Goal: Communication & Community: Answer question/provide support

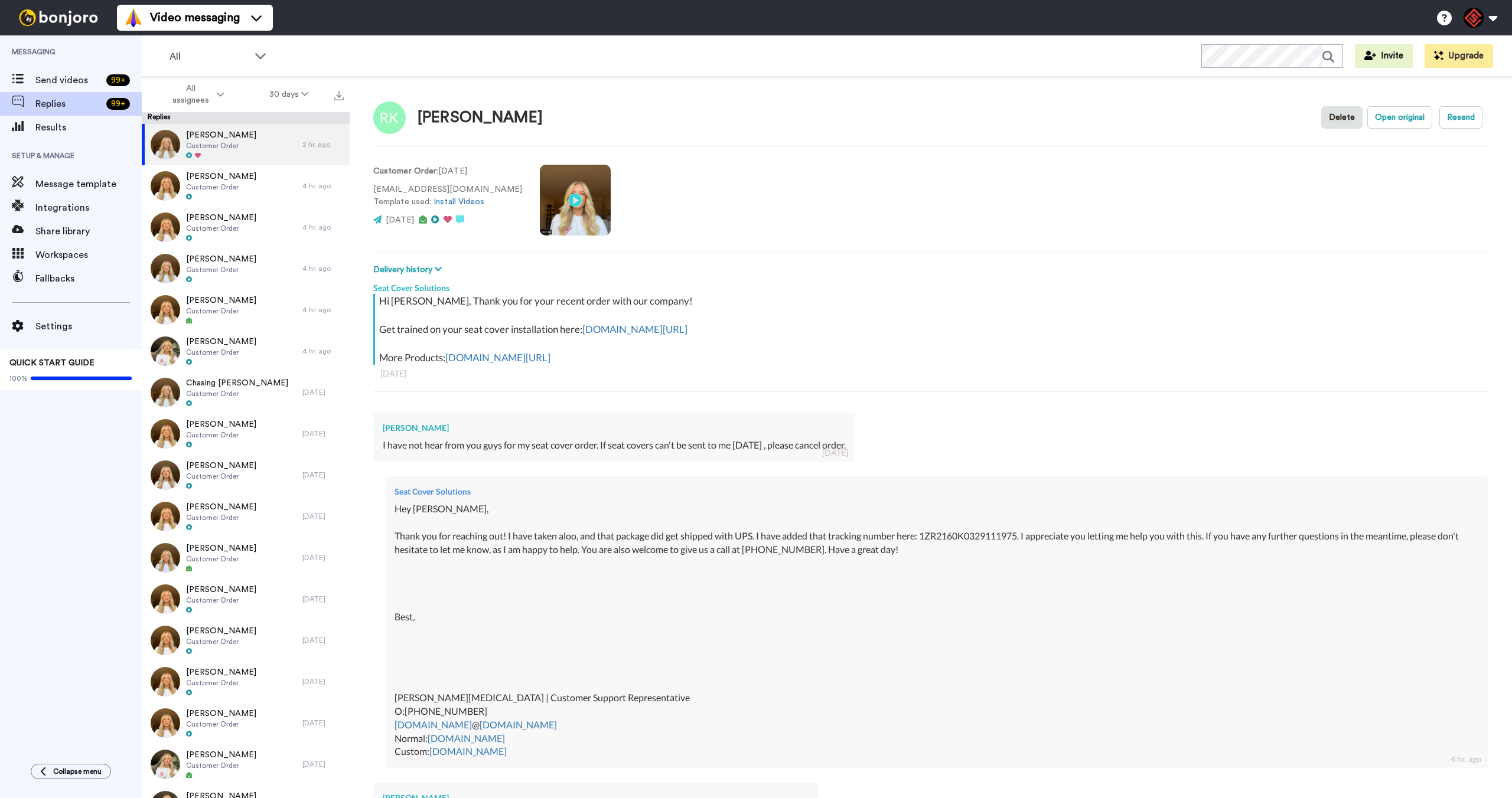
scroll to position [183, 0]
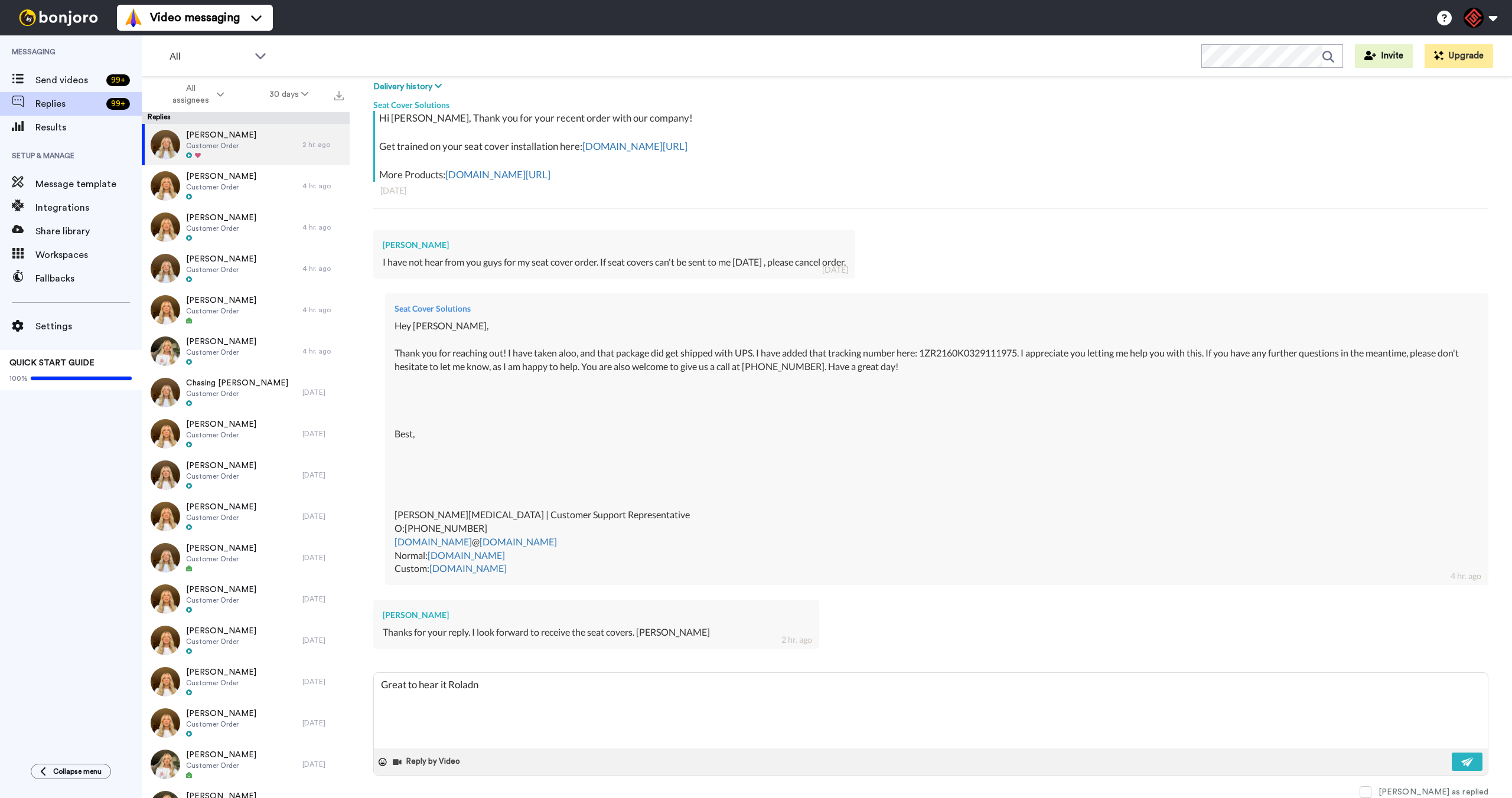
type textarea "x"
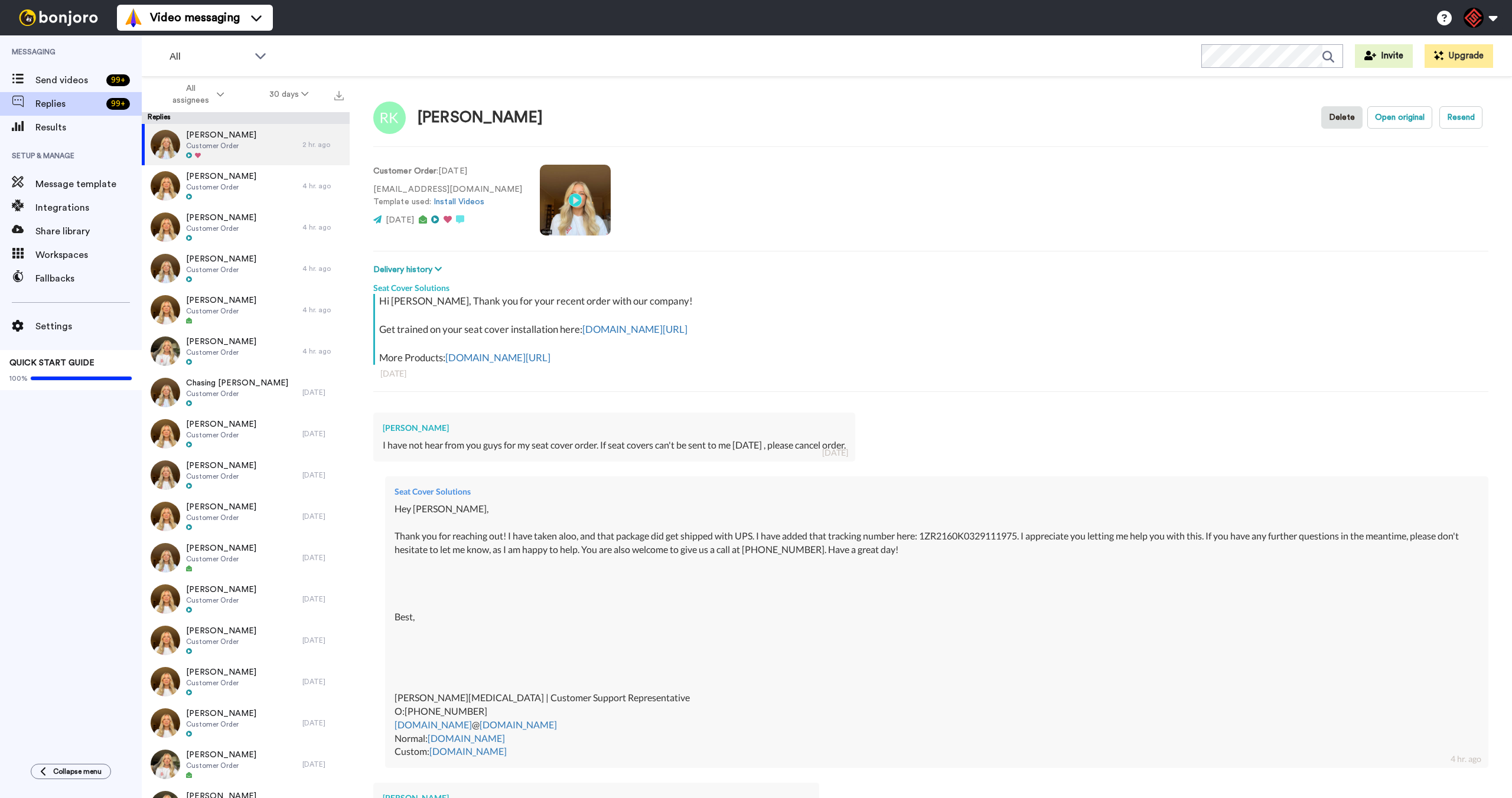
type textarea "x"
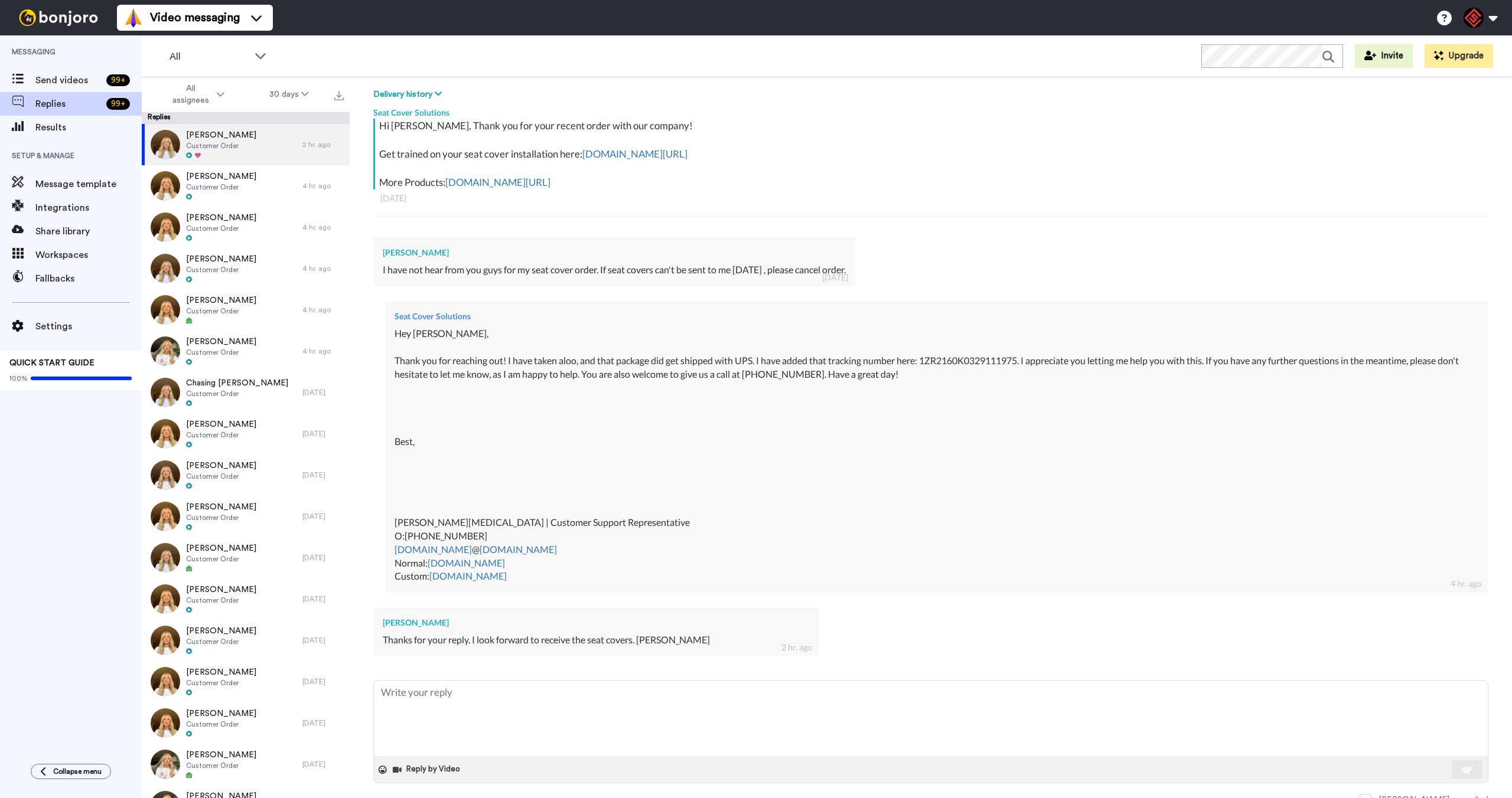
scroll to position [183, 0]
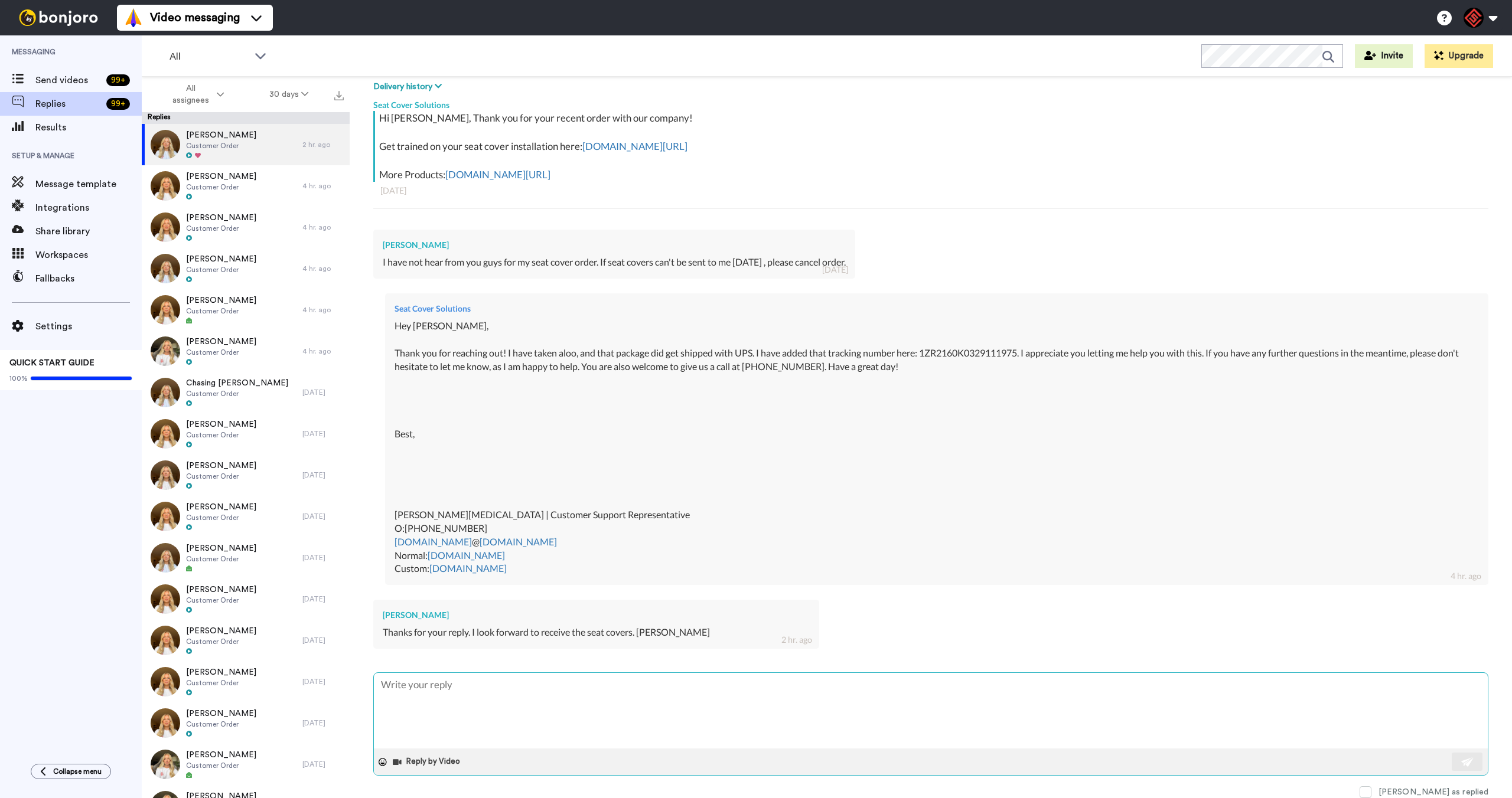
type textarea "H"
type textarea "x"
type textarea "He"
type textarea "x"
type textarea "Hey"
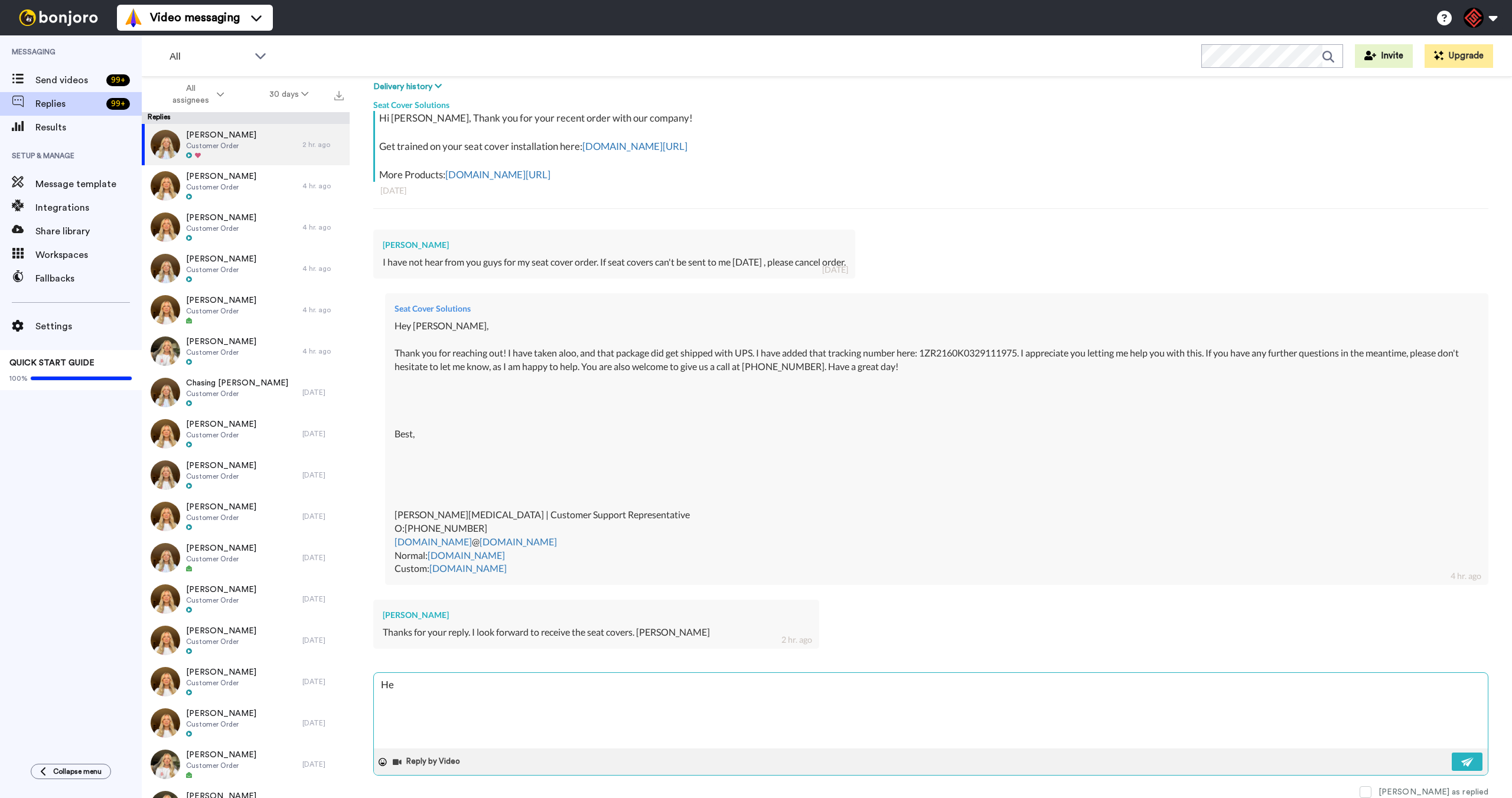
type textarea "x"
type textarea "Hey"
type textarea "x"
type textarea "Hey R"
type textarea "x"
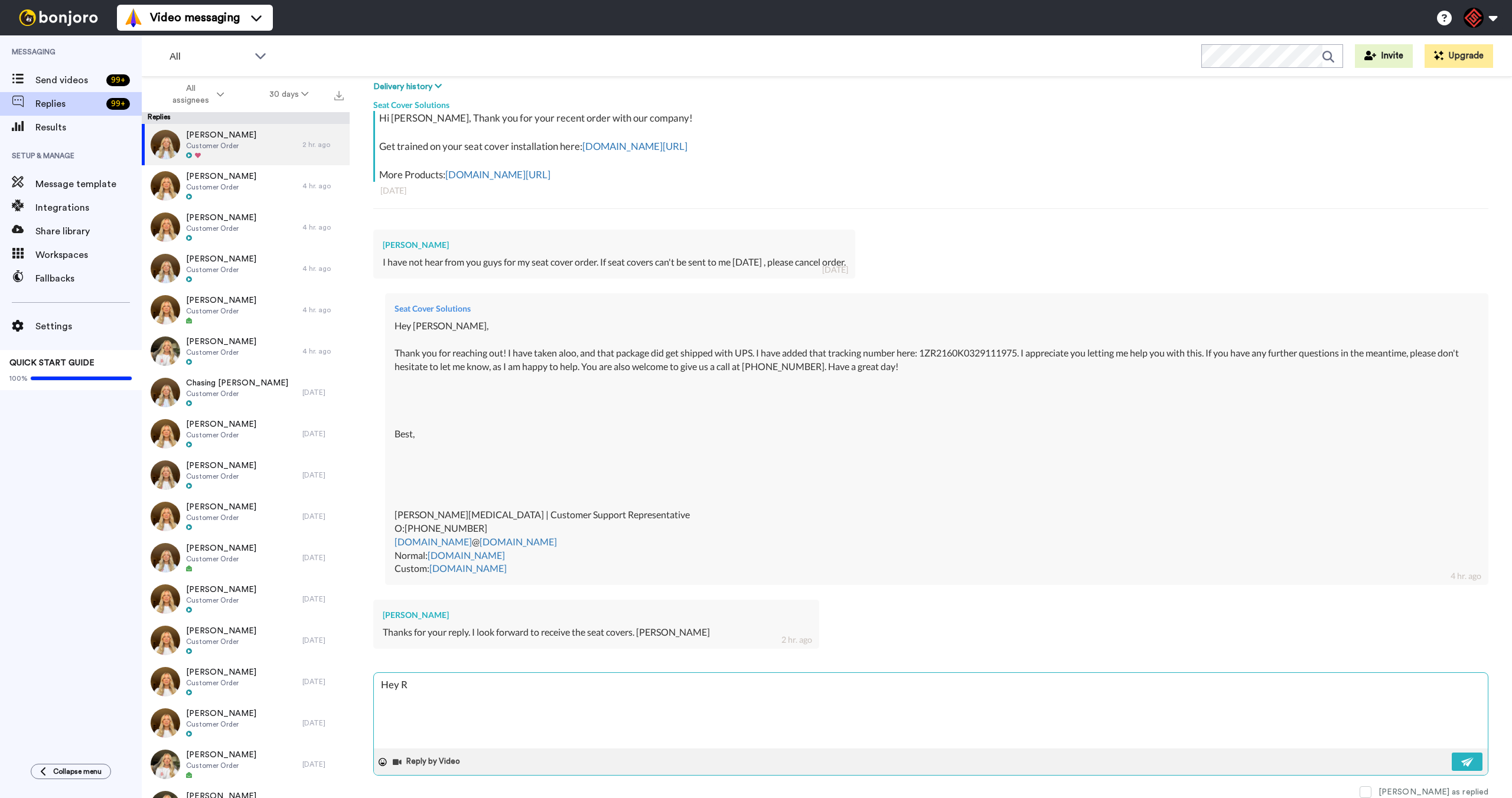
type textarea "Hey Ro"
type textarea "x"
type textarea "Hey Rol"
type textarea "x"
type textarea "Hey Rola"
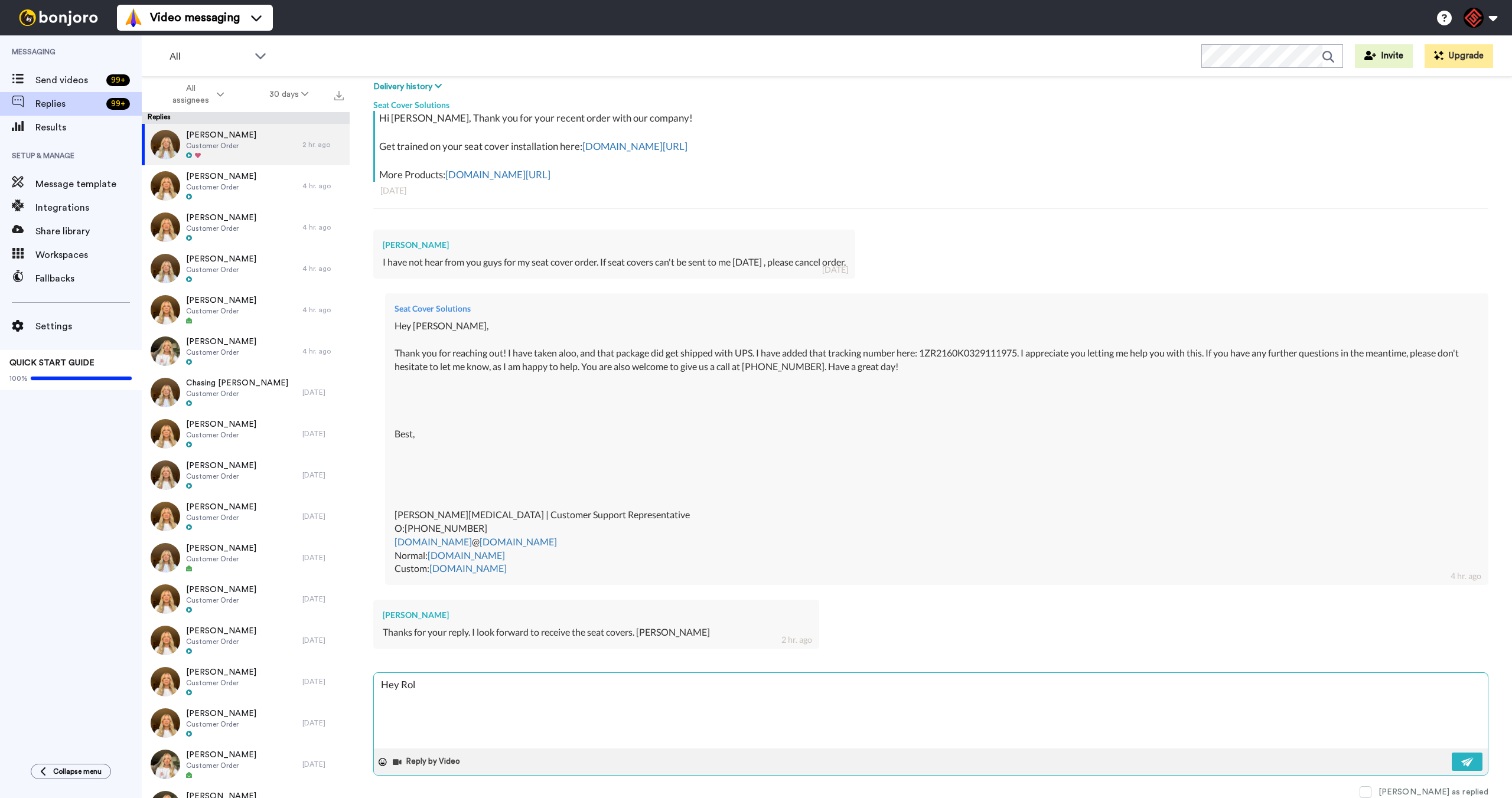
type textarea "x"
type textarea "Hey Rolad"
type textarea "x"
type textarea "Hey Rola"
type textarea "x"
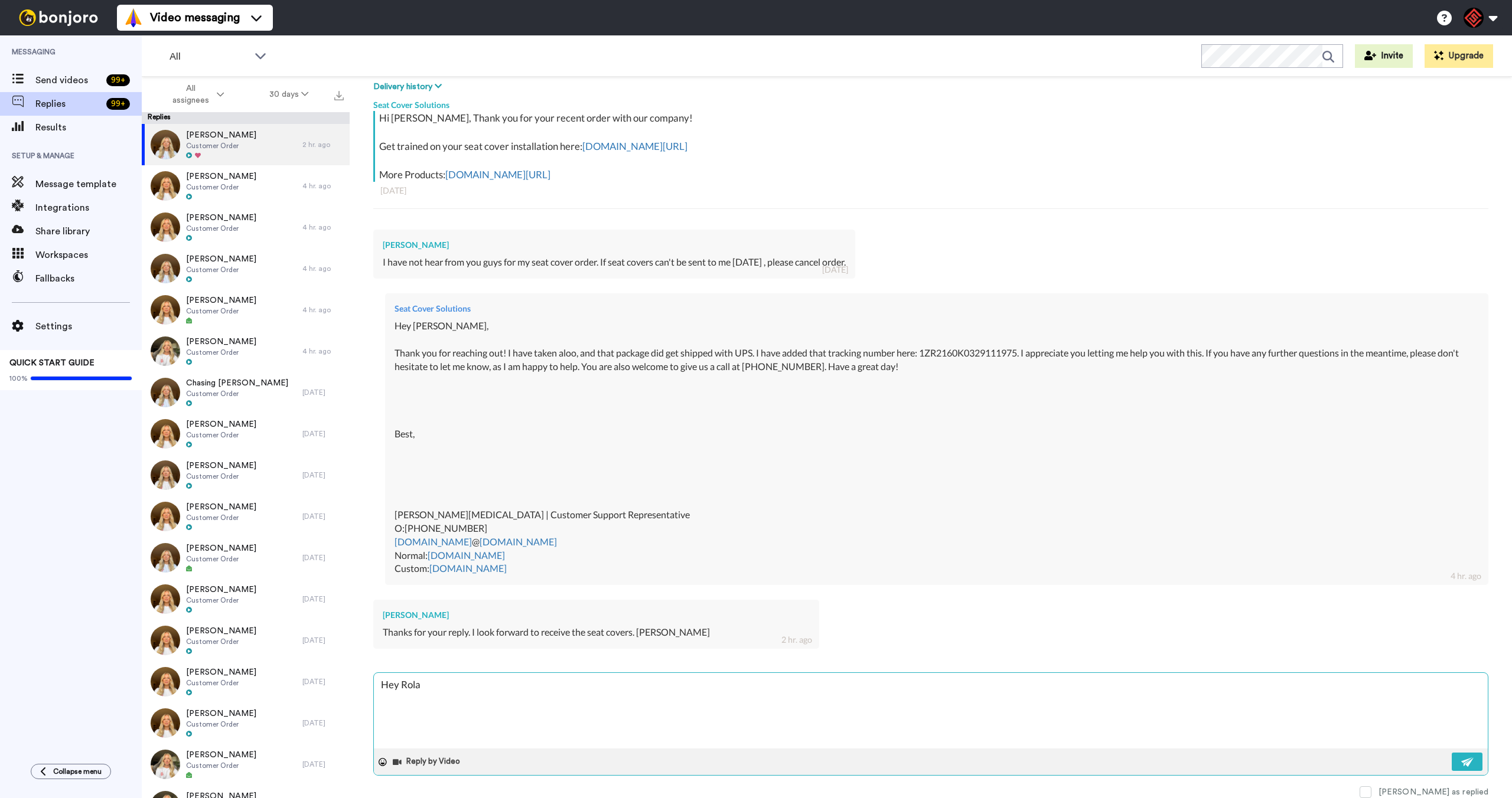
type textarea "Hey [PERSON_NAME]"
type textarea "x"
type textarea "Hey [PERSON_NAME]"
type textarea "x"
type textarea "Hey [PERSON_NAME],"
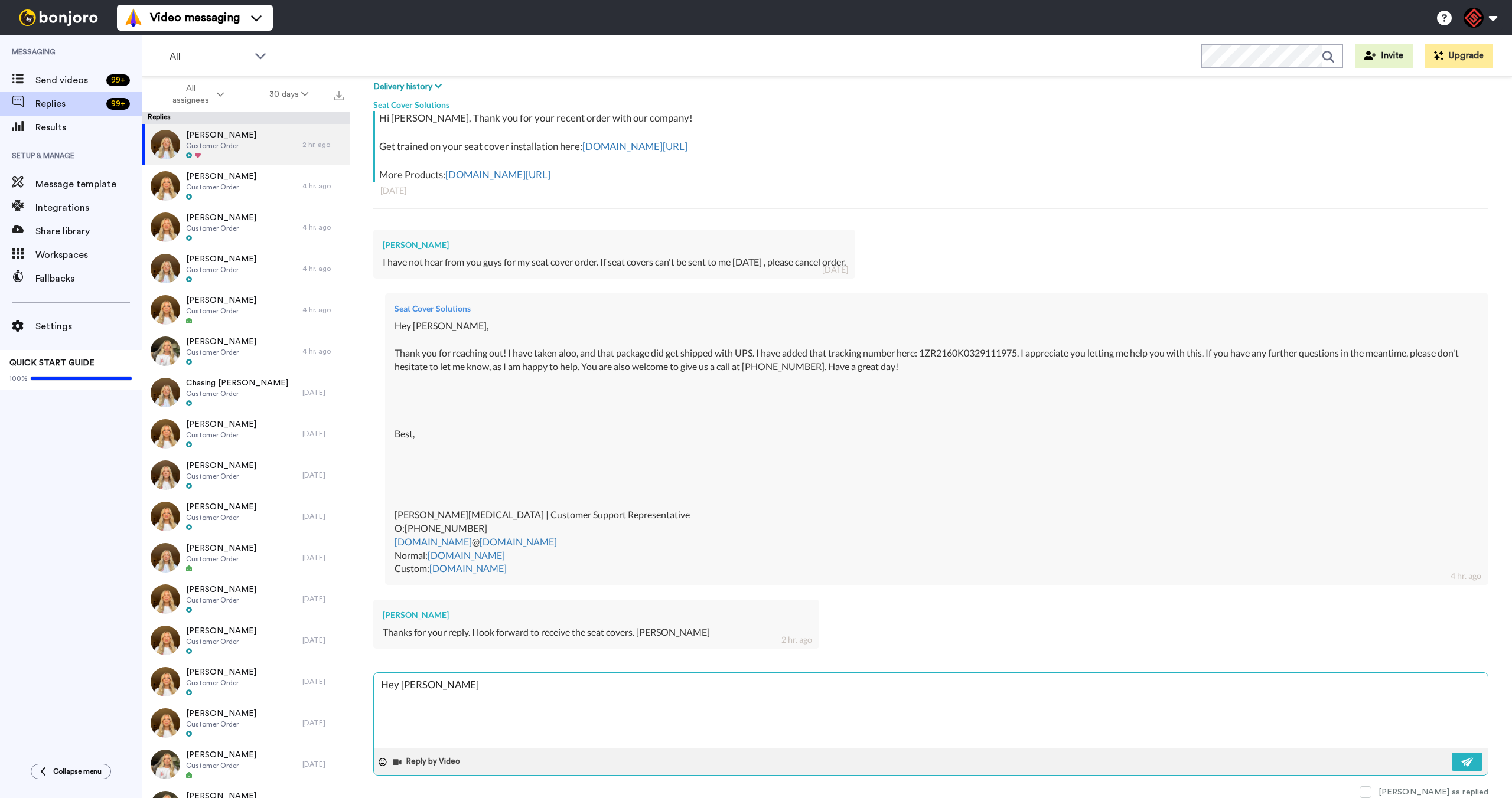
type textarea "x"
type textarea "Hey [PERSON_NAME],"
type textarea "x"
type textarea "Hey [PERSON_NAME],"
type textarea "x"
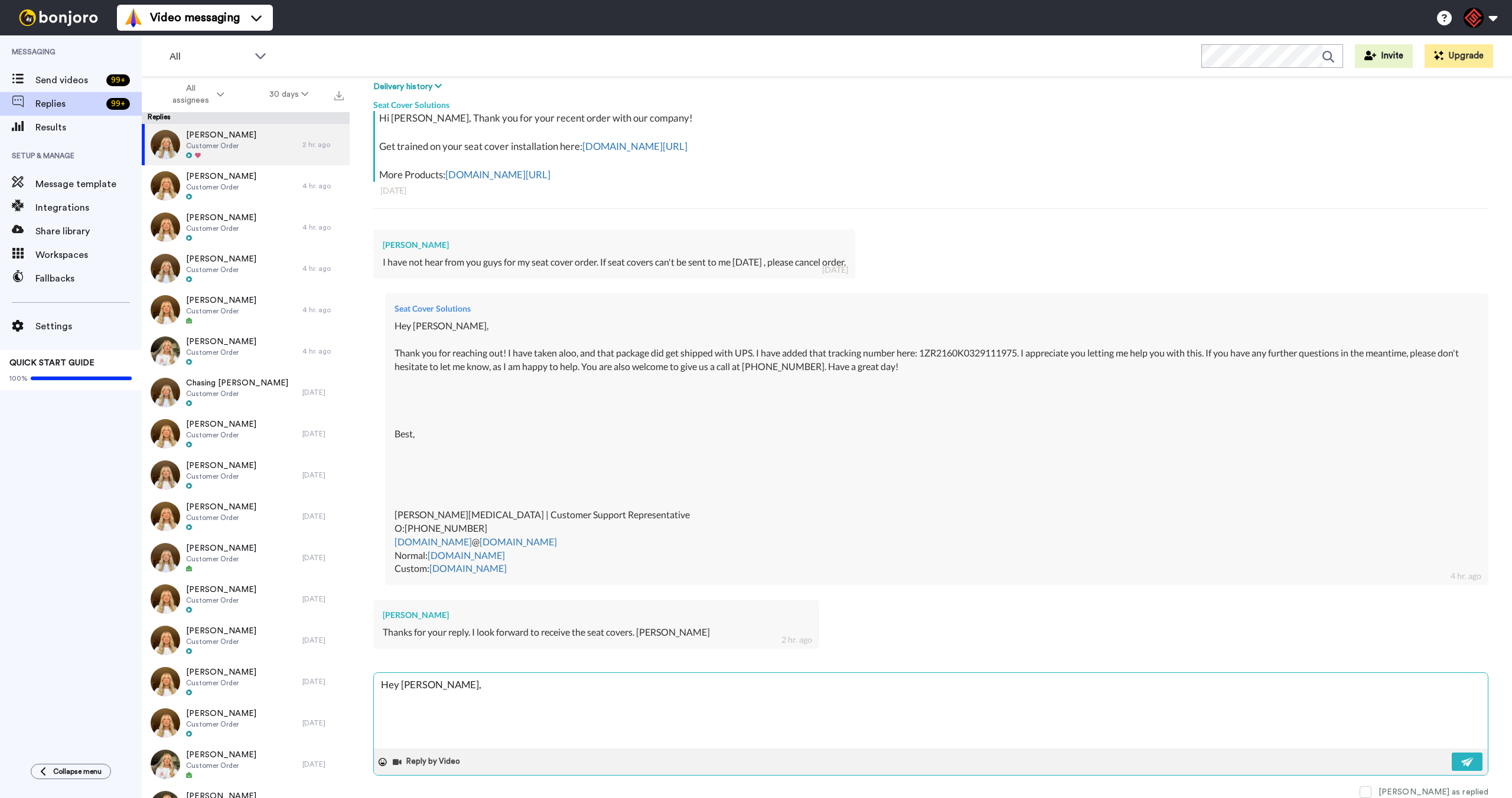
type textarea "Hey [PERSON_NAME], T"
type textarea "x"
type textarea "Hey [PERSON_NAME], Th"
type textarea "x"
type textarea "Hey [PERSON_NAME], Tha"
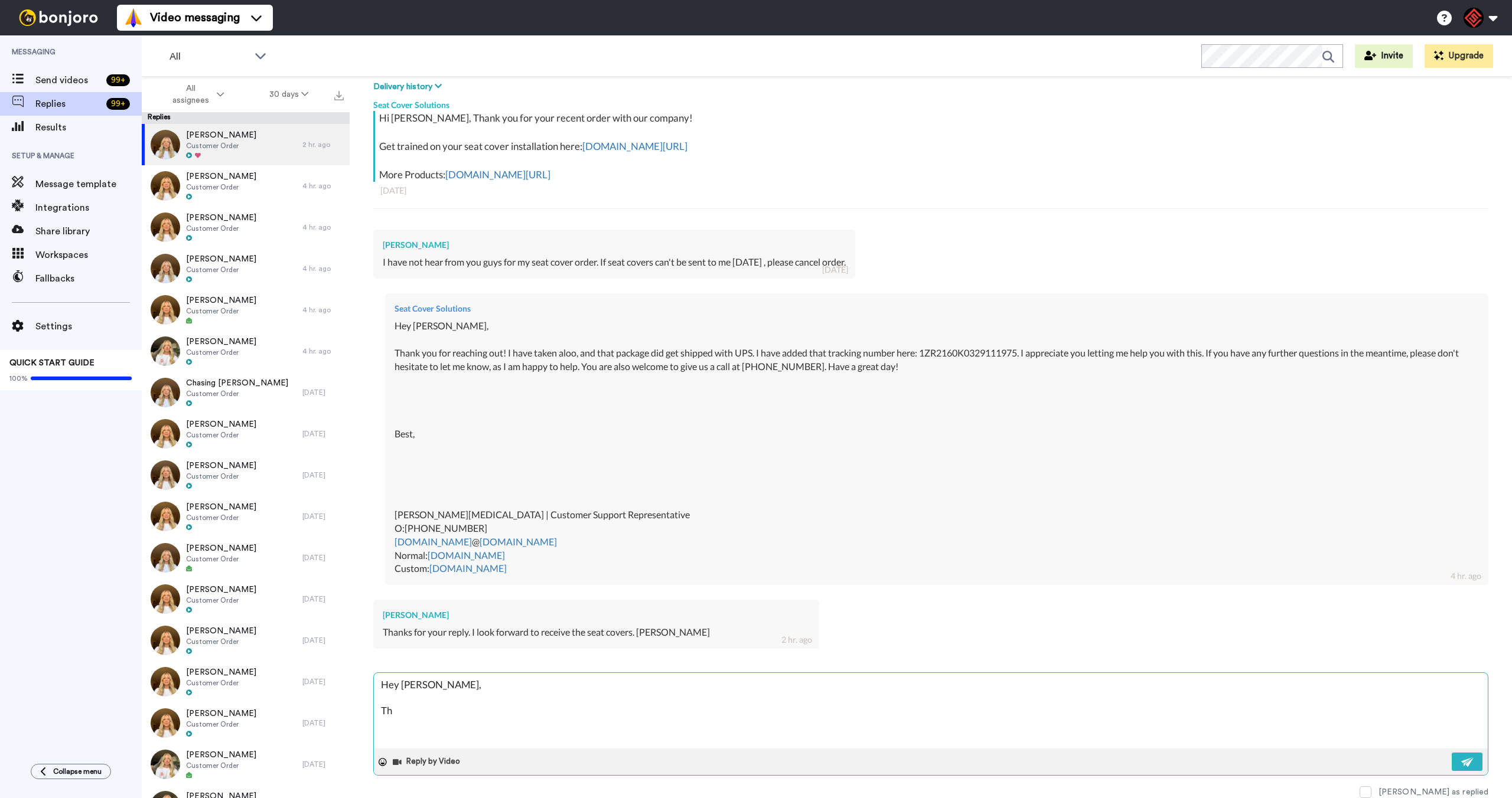
type textarea "x"
type textarea "Hey [PERSON_NAME], Than"
type textarea "x"
type textarea "Hey [PERSON_NAME], Thank"
type textarea "x"
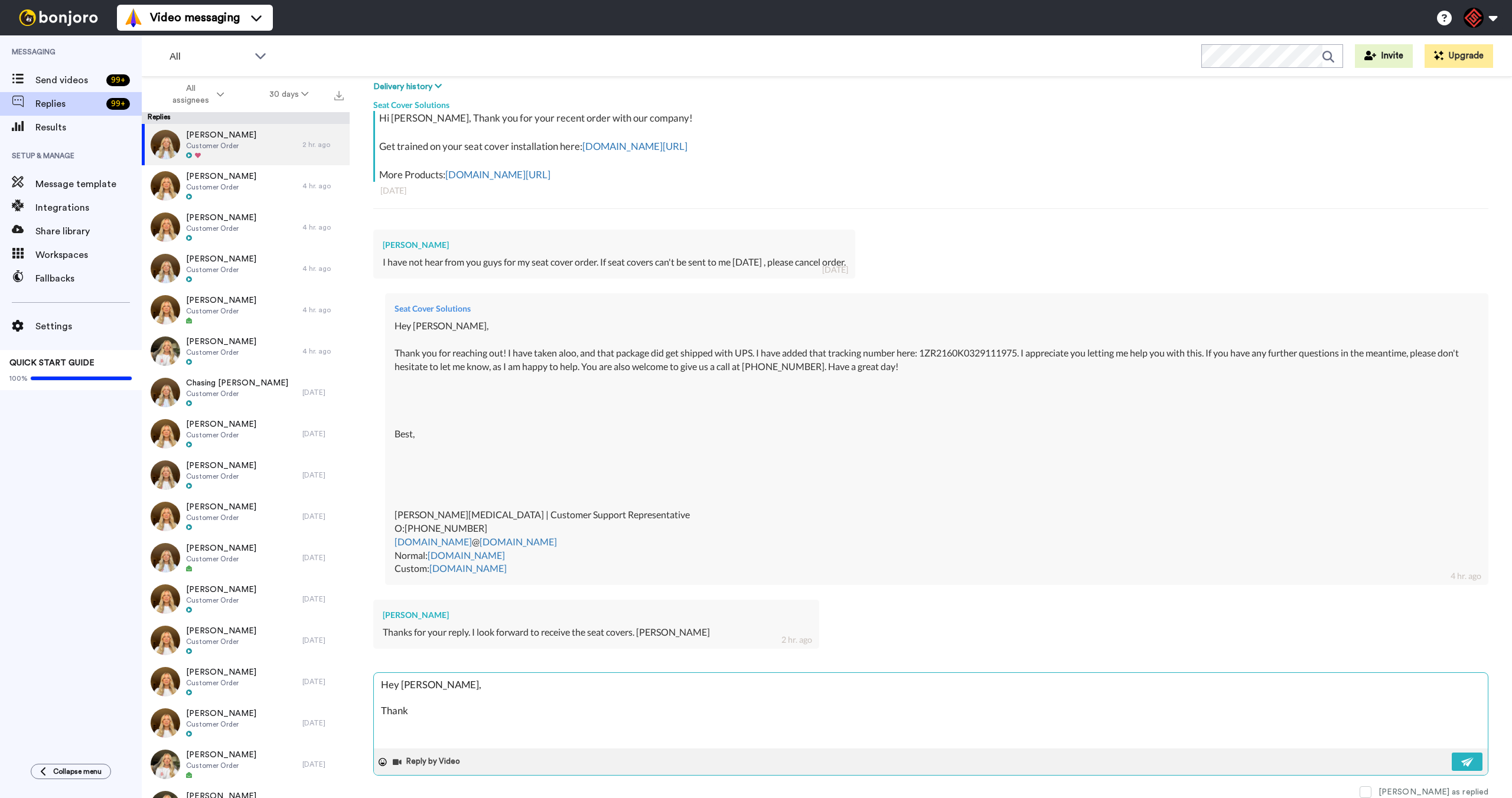
type textarea "Hey [PERSON_NAME], Thank"
type textarea "x"
type textarea "Hey [PERSON_NAME], Thank y"
type textarea "x"
type textarea "Hey [PERSON_NAME], Thank yo"
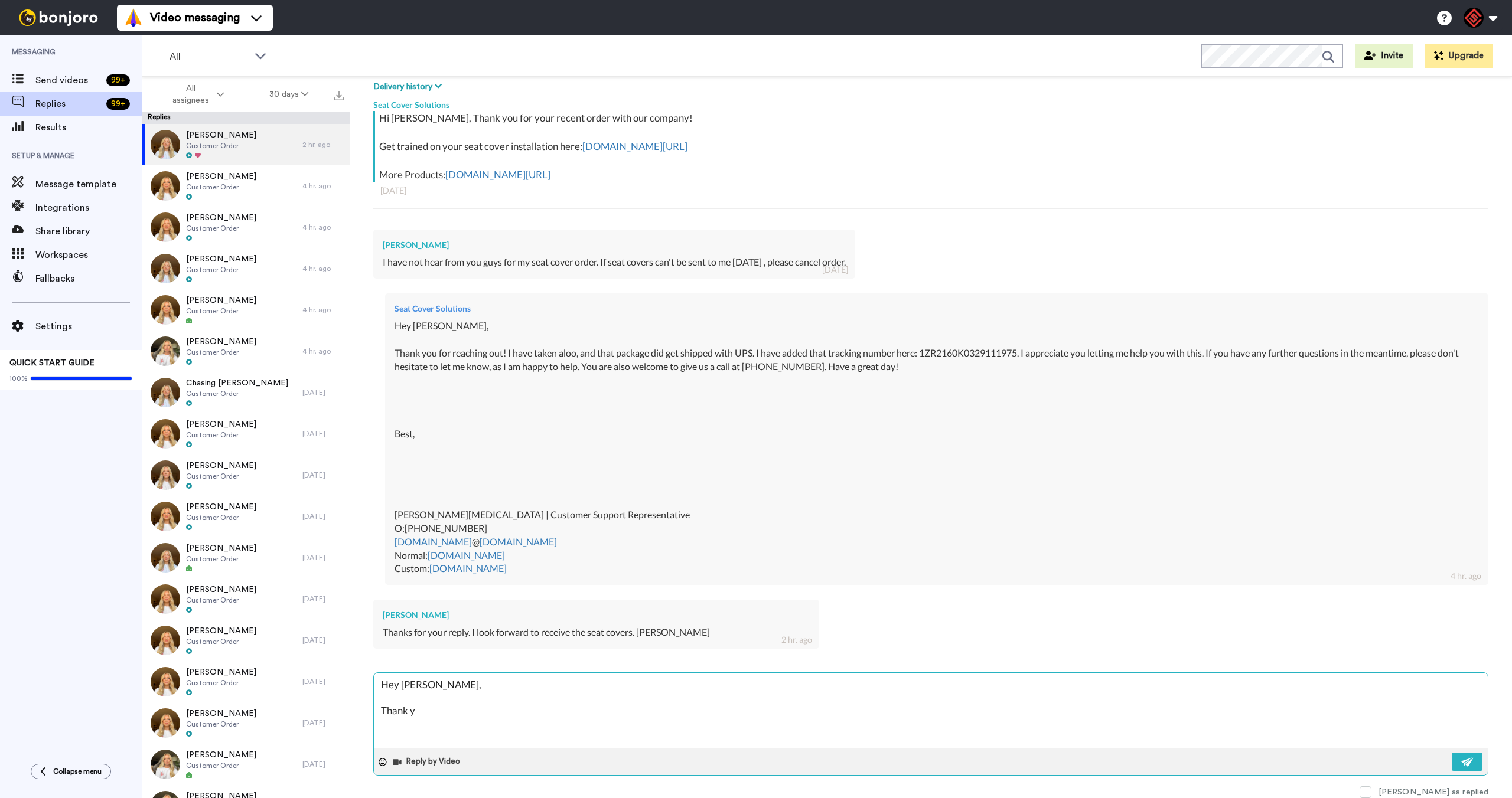
type textarea "x"
type textarea "Hey [PERSON_NAME], Thank you"
type textarea "x"
type textarea "Hey [PERSON_NAME], Thank you"
type textarea "x"
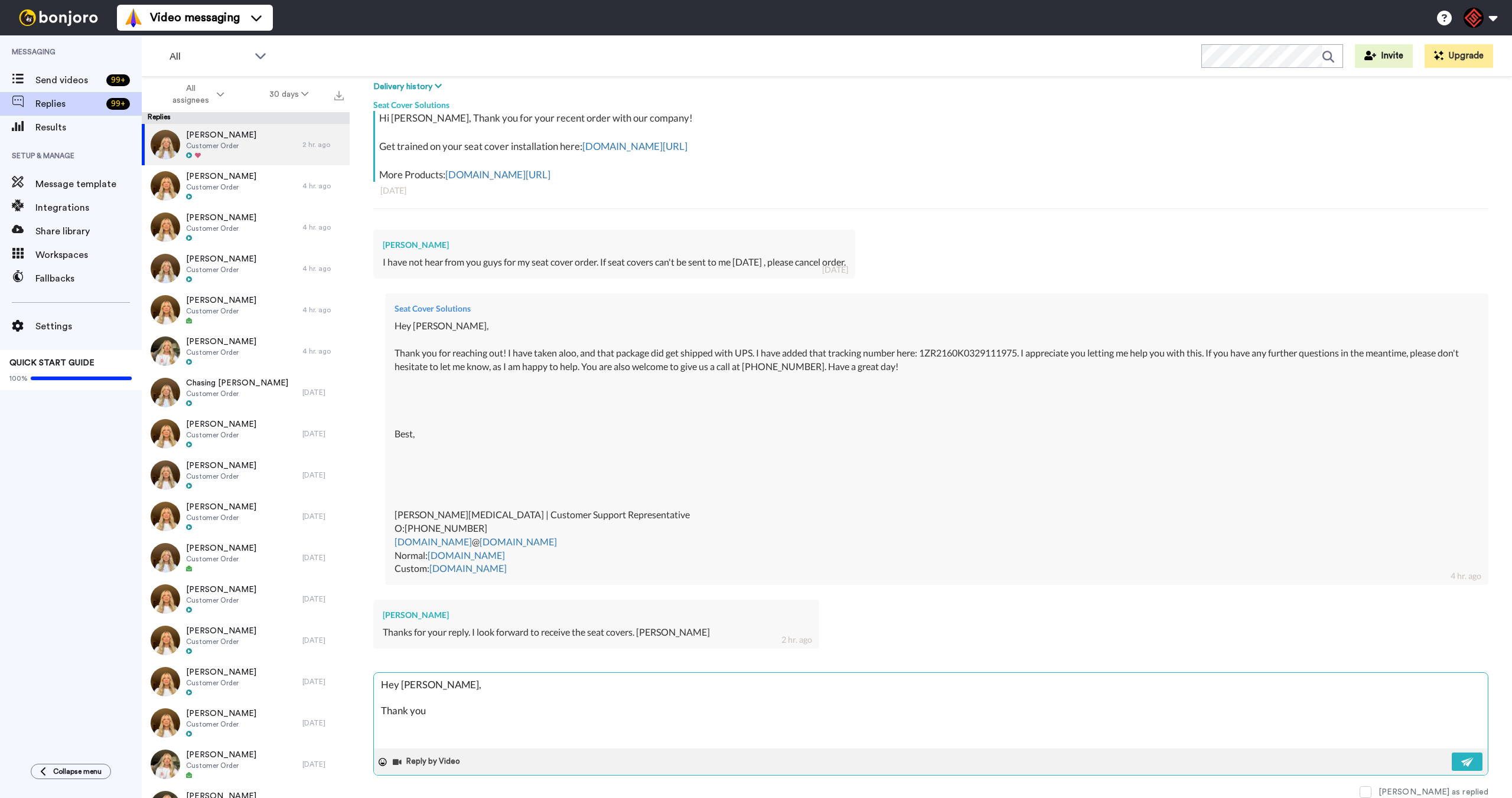
type textarea "Hey [PERSON_NAME], Thank you f"
type textarea "x"
type textarea "Hey [PERSON_NAME], Thank you fo"
type textarea "x"
type textarea "Hey [PERSON_NAME], Thank you for"
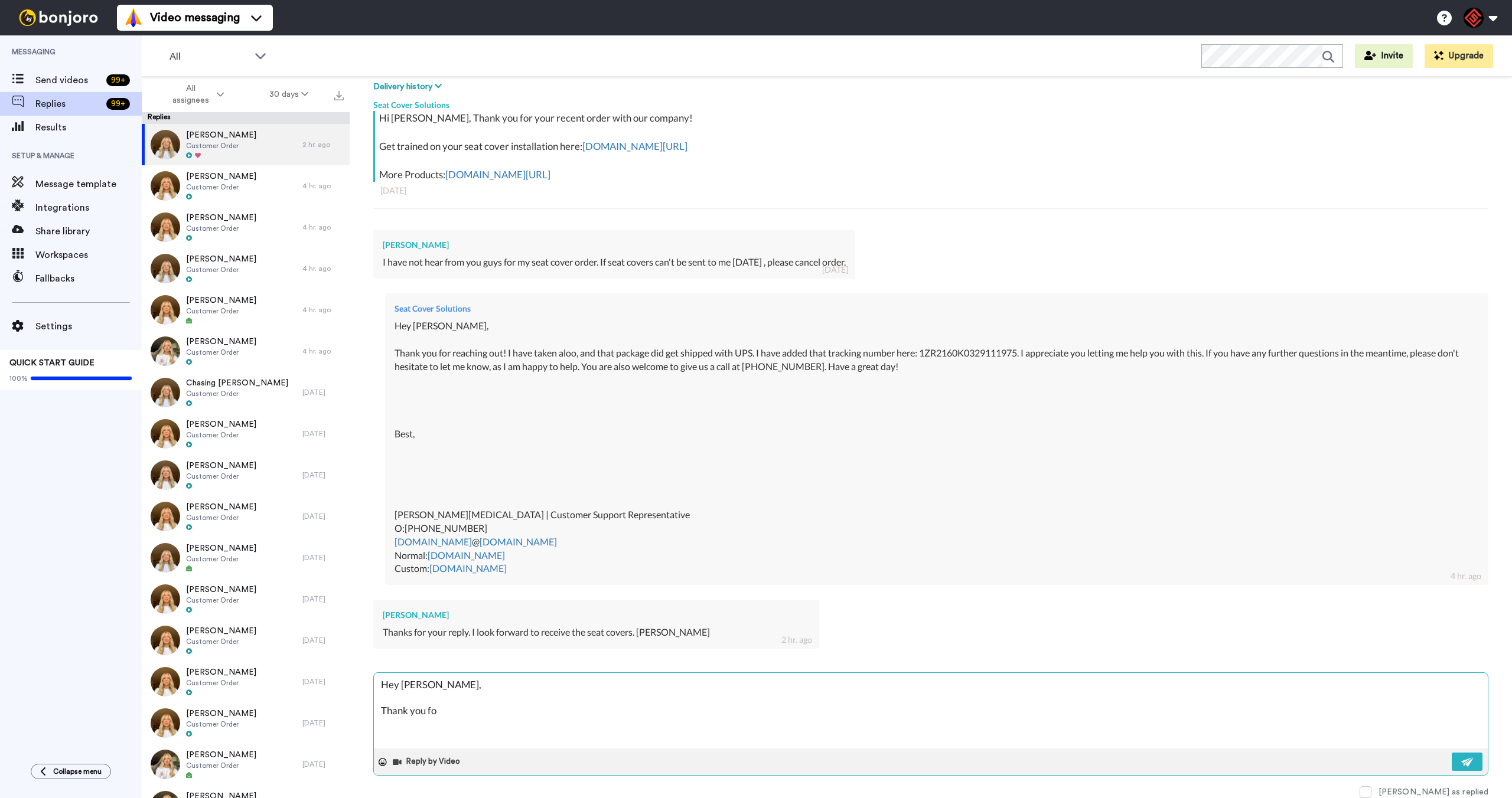
type textarea "x"
type textarea "Hey [PERSON_NAME], Thank you for"
type textarea "x"
type textarea "Hey [PERSON_NAME], Thank you for g"
type textarea "x"
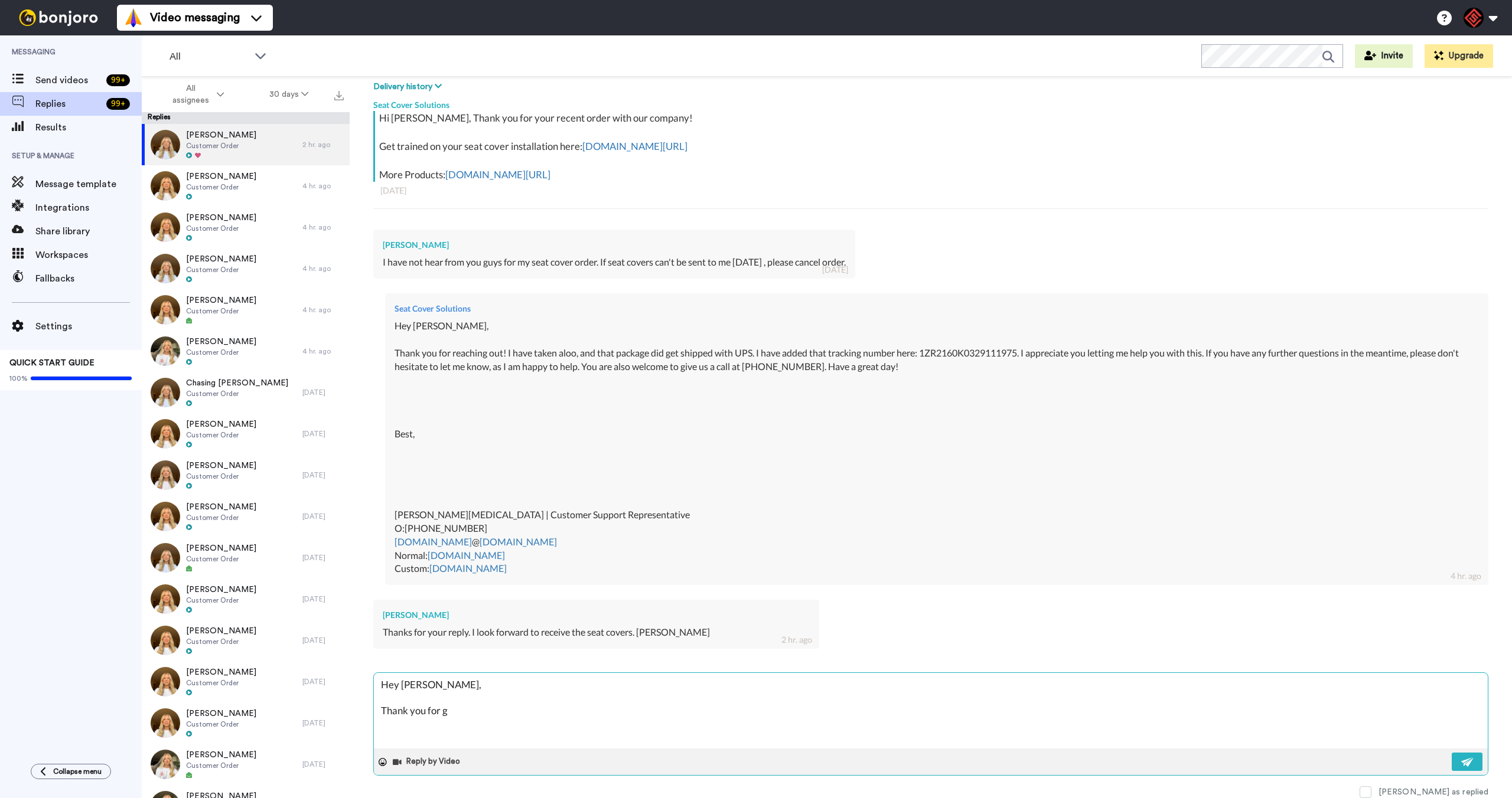
type textarea "Hey [PERSON_NAME], Thank you for ge"
type textarea "x"
type textarea "Hey [PERSON_NAME], Thank you for get"
type textarea "x"
type textarea "Hey [PERSON_NAME], Thank you for gett"
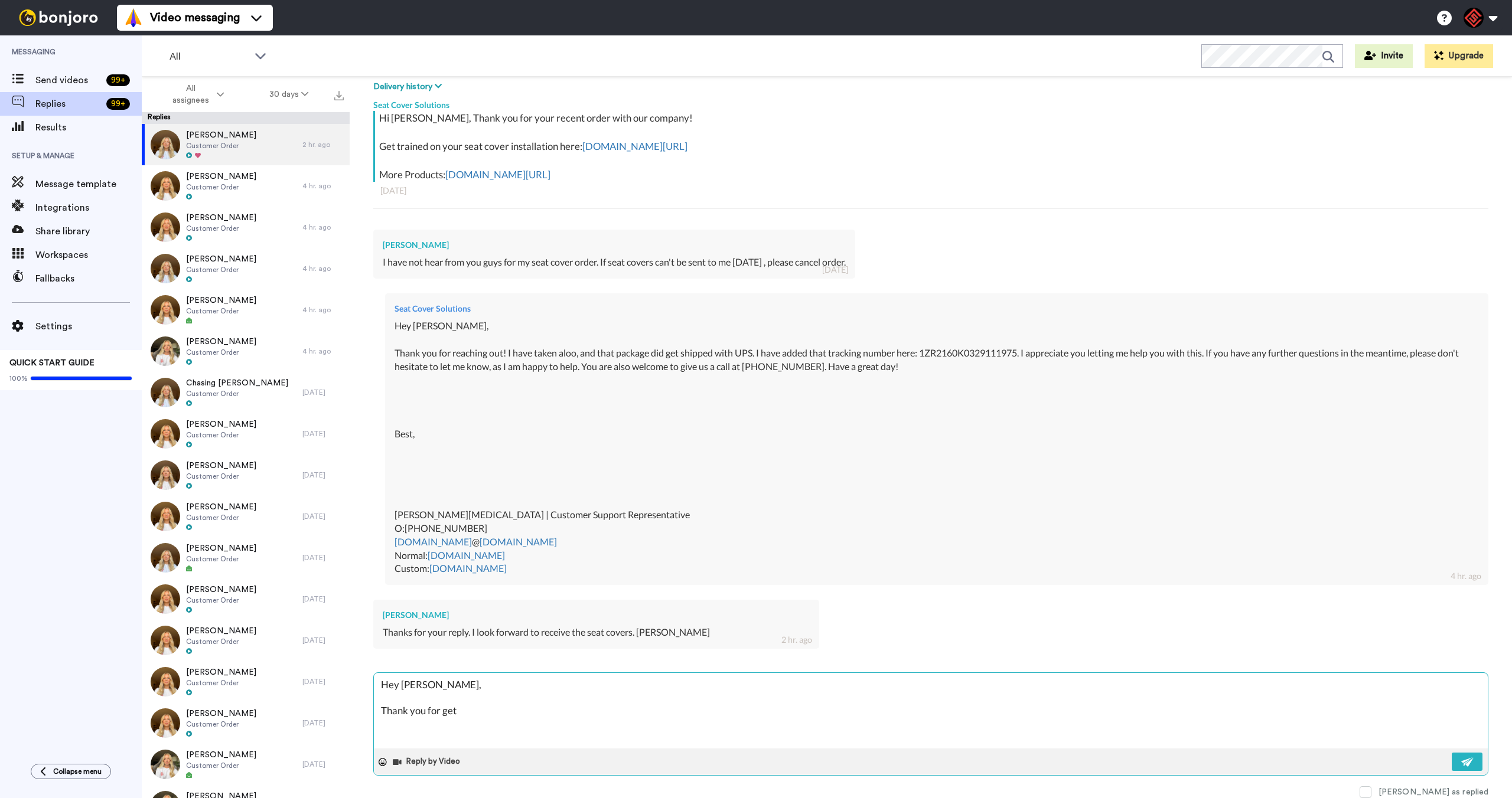
type textarea "x"
type textarea "Hey [PERSON_NAME], Thank you for getti"
type textarea "x"
type textarea "Hey [PERSON_NAME], Thank you for gettin"
type textarea "x"
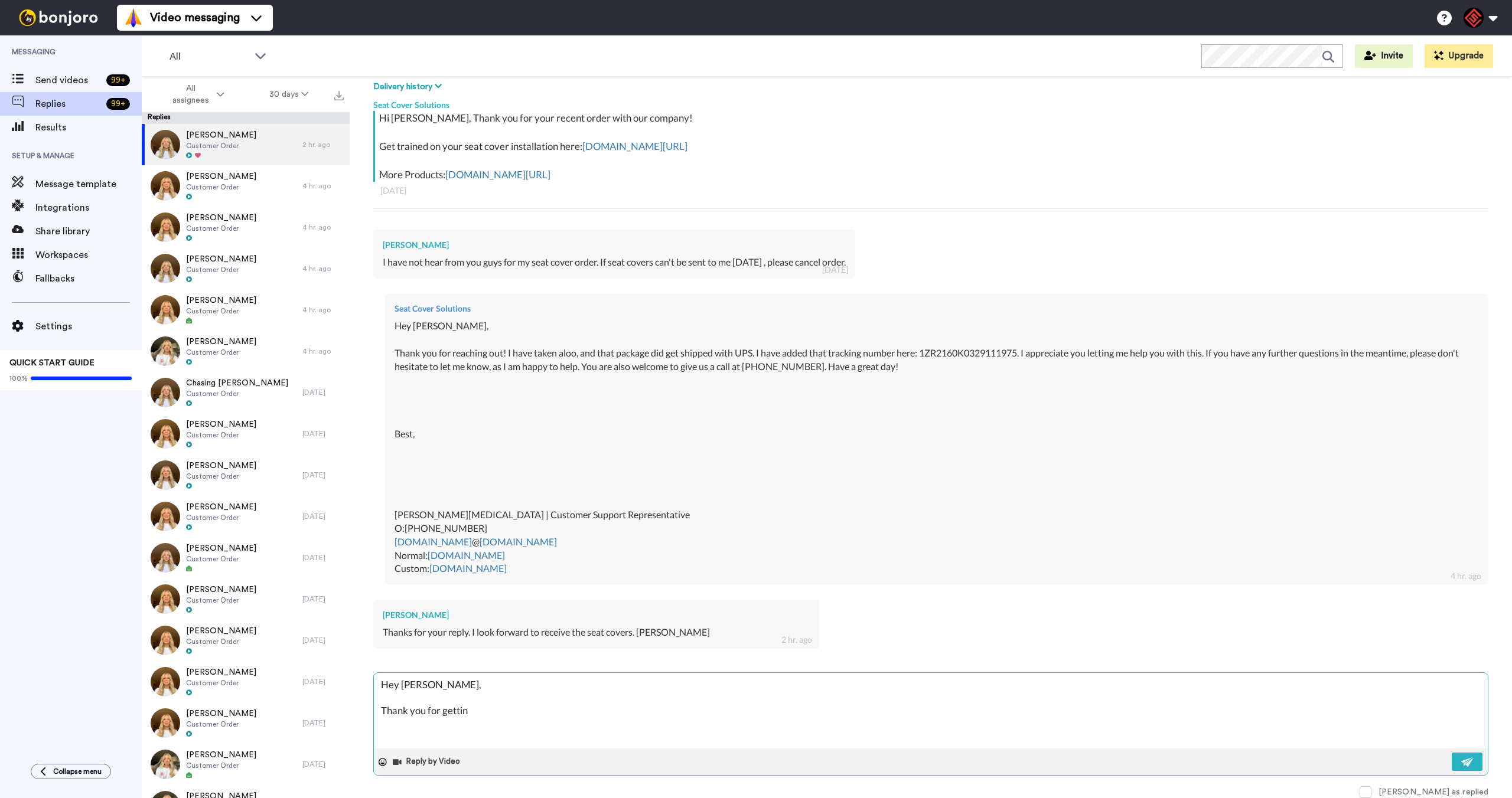
type textarea "Hey [PERSON_NAME], Thank you for getting"
type textarea "x"
type textarea "Hey [PERSON_NAME], Thank you for getting"
type textarea "x"
type textarea "Hey [PERSON_NAME], Thank you for getting b"
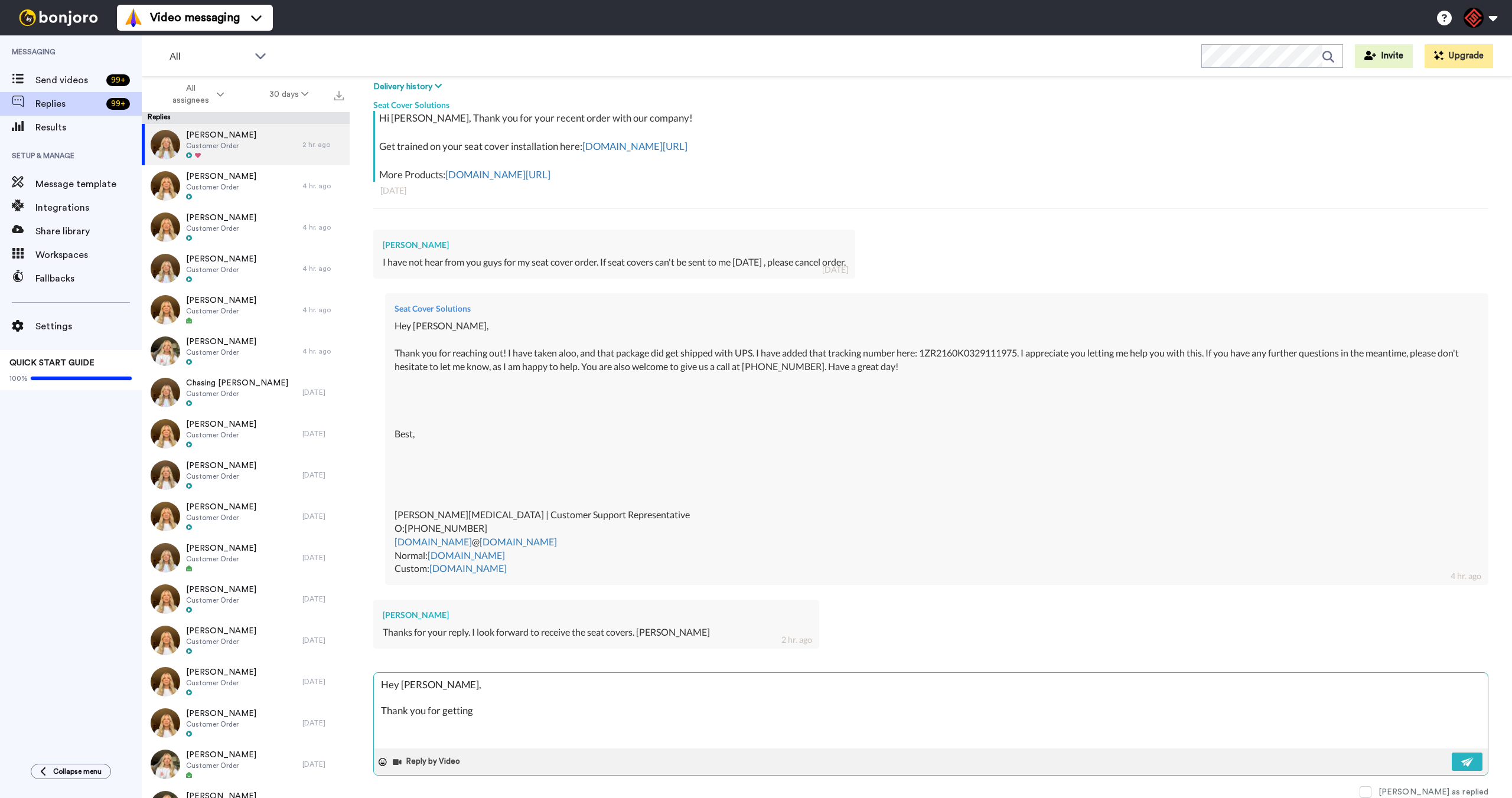
type textarea "x"
type textarea "Hey [PERSON_NAME], Thank you for getting ba"
type textarea "x"
type textarea "Hey [PERSON_NAME], Thank you for getting bak"
type textarea "x"
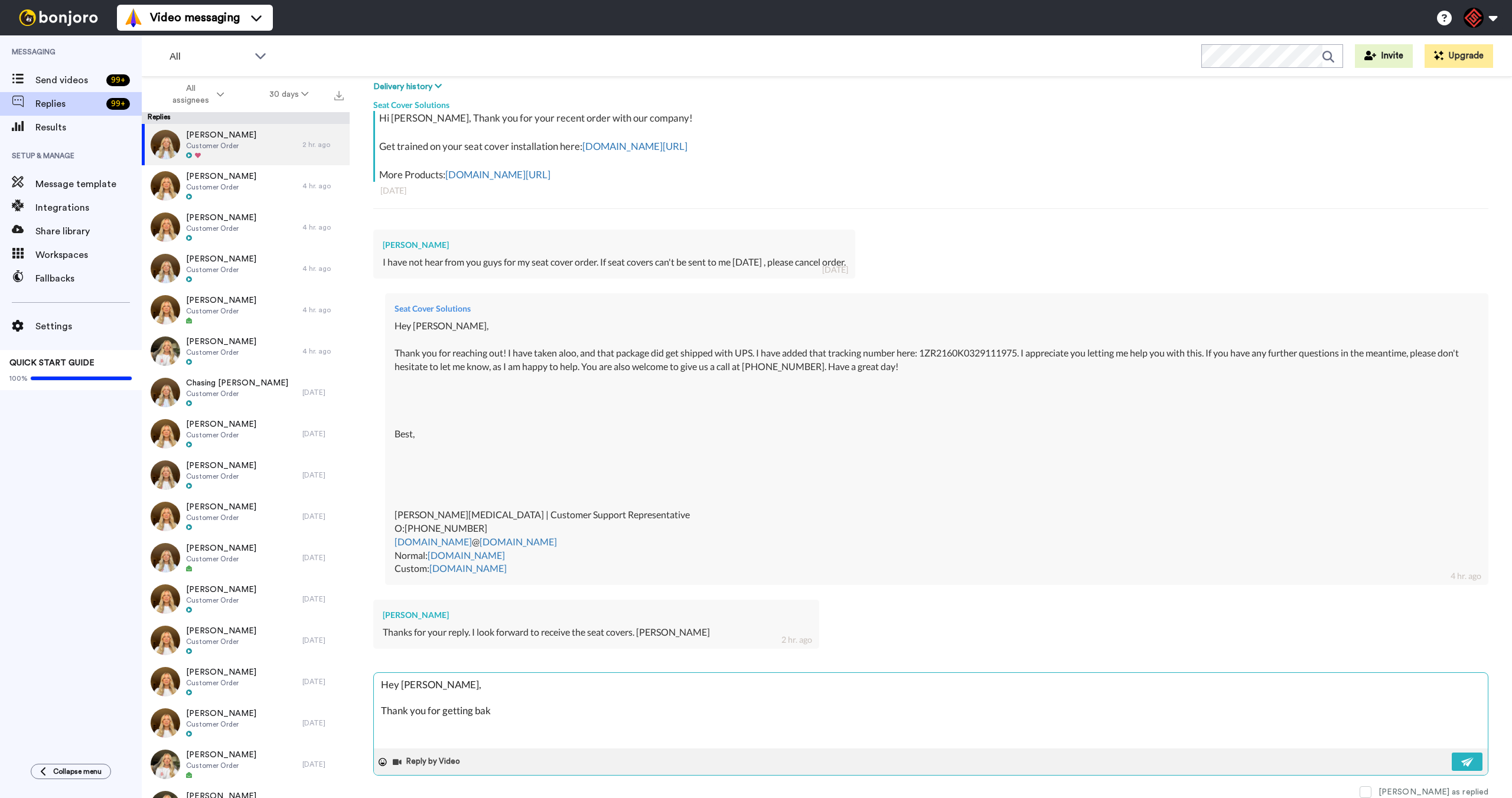
type textarea "Hey [PERSON_NAME], Thank you for getting bak"
type textarea "x"
type textarea "Hey [PERSON_NAME], Thank you for getting bak t"
type textarea "x"
type textarea "Hey [PERSON_NAME], Thank you for getting bak to"
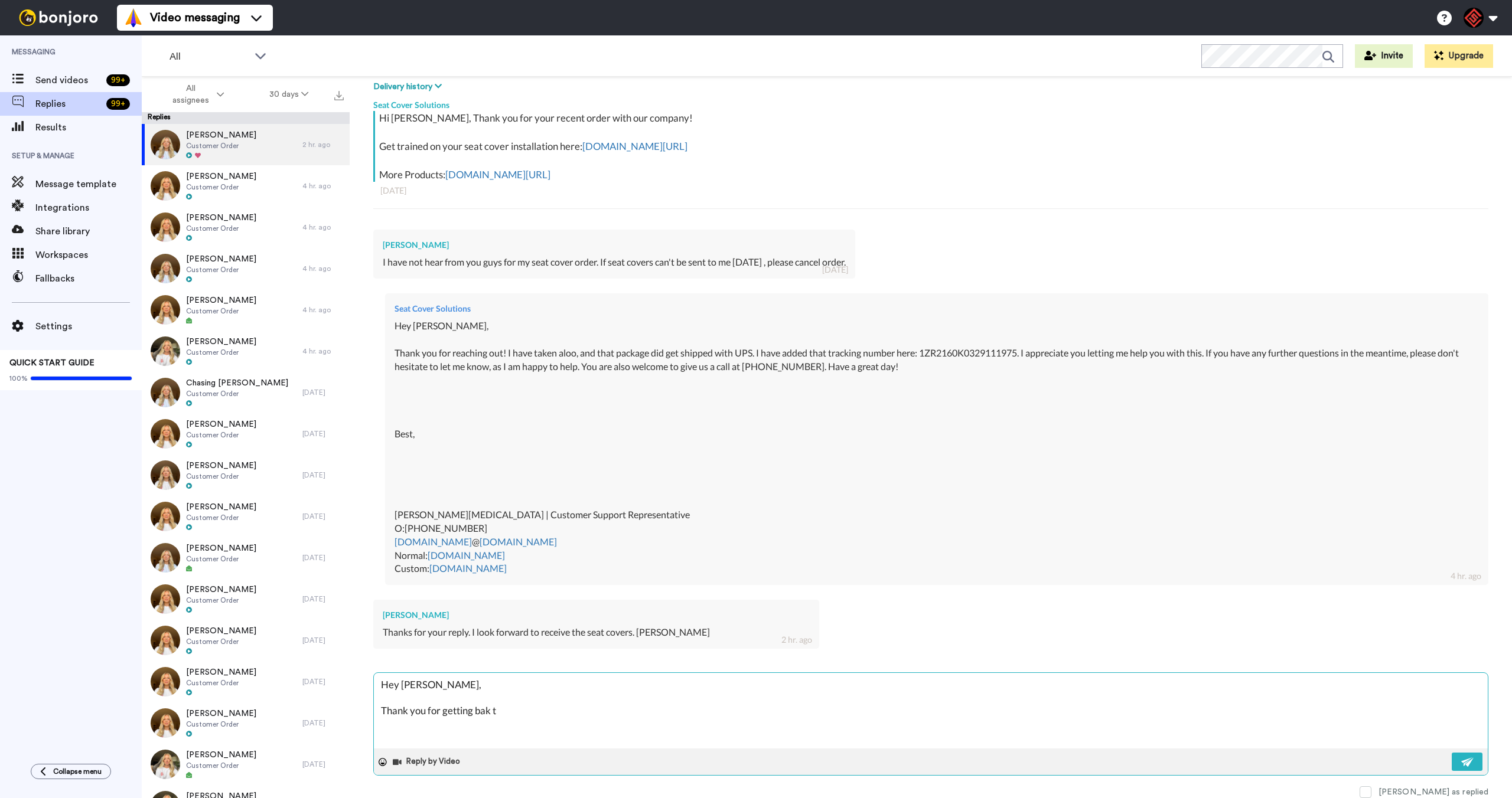
type textarea "x"
type textarea "Hey [PERSON_NAME], Thank you for getting bak to"
type textarea "x"
type textarea "Hey [PERSON_NAME], Thank you for getting bak to m"
type textarea "x"
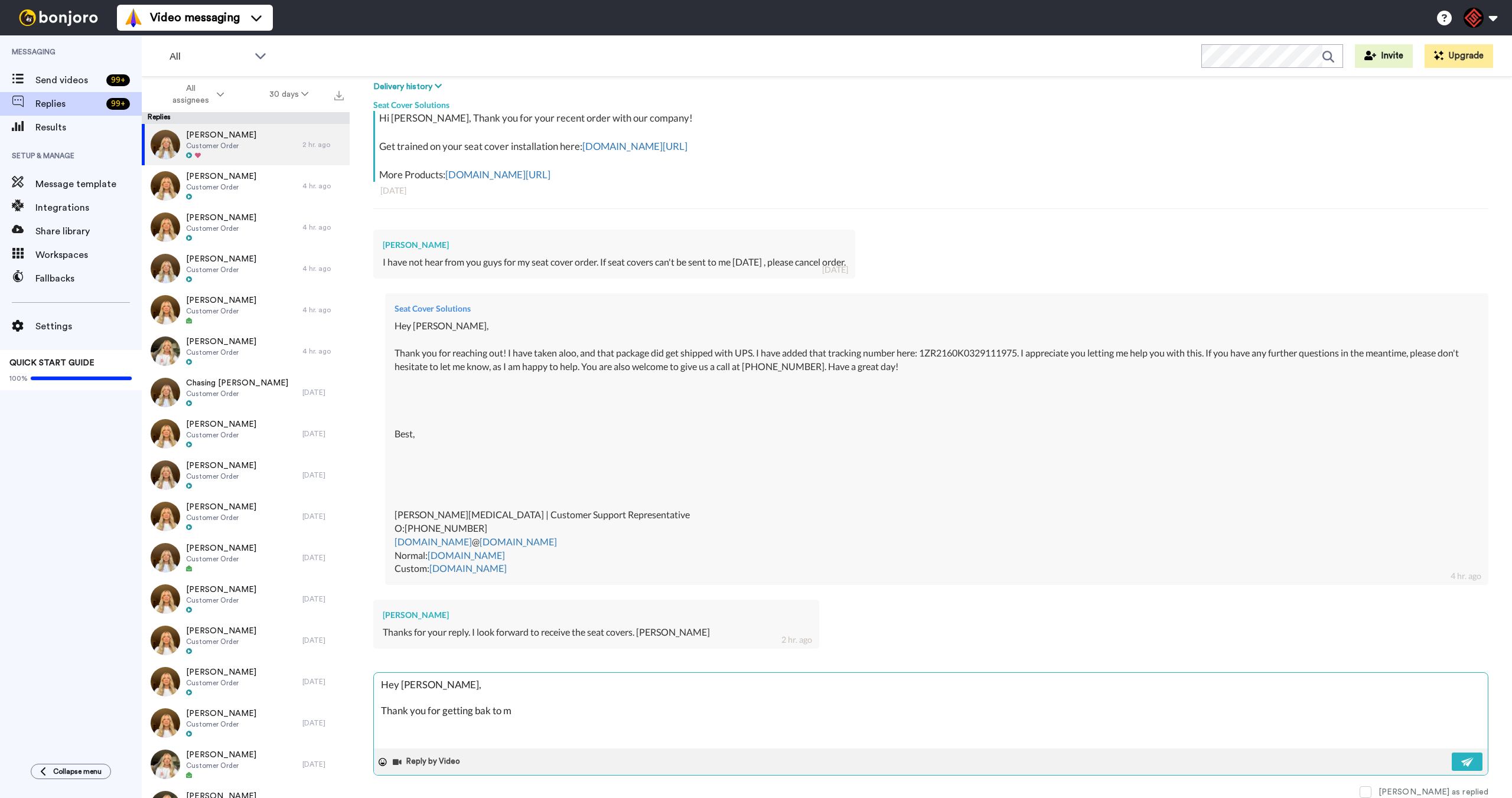
type textarea "Hey [PERSON_NAME], Thank you for getting bak to me"
type textarea "x"
type textarea "Hey [PERSON_NAME], Thank you for getting bak to me!"
type textarea "x"
type textarea "Hey [PERSON_NAME], Thank you for getting bak to me!"
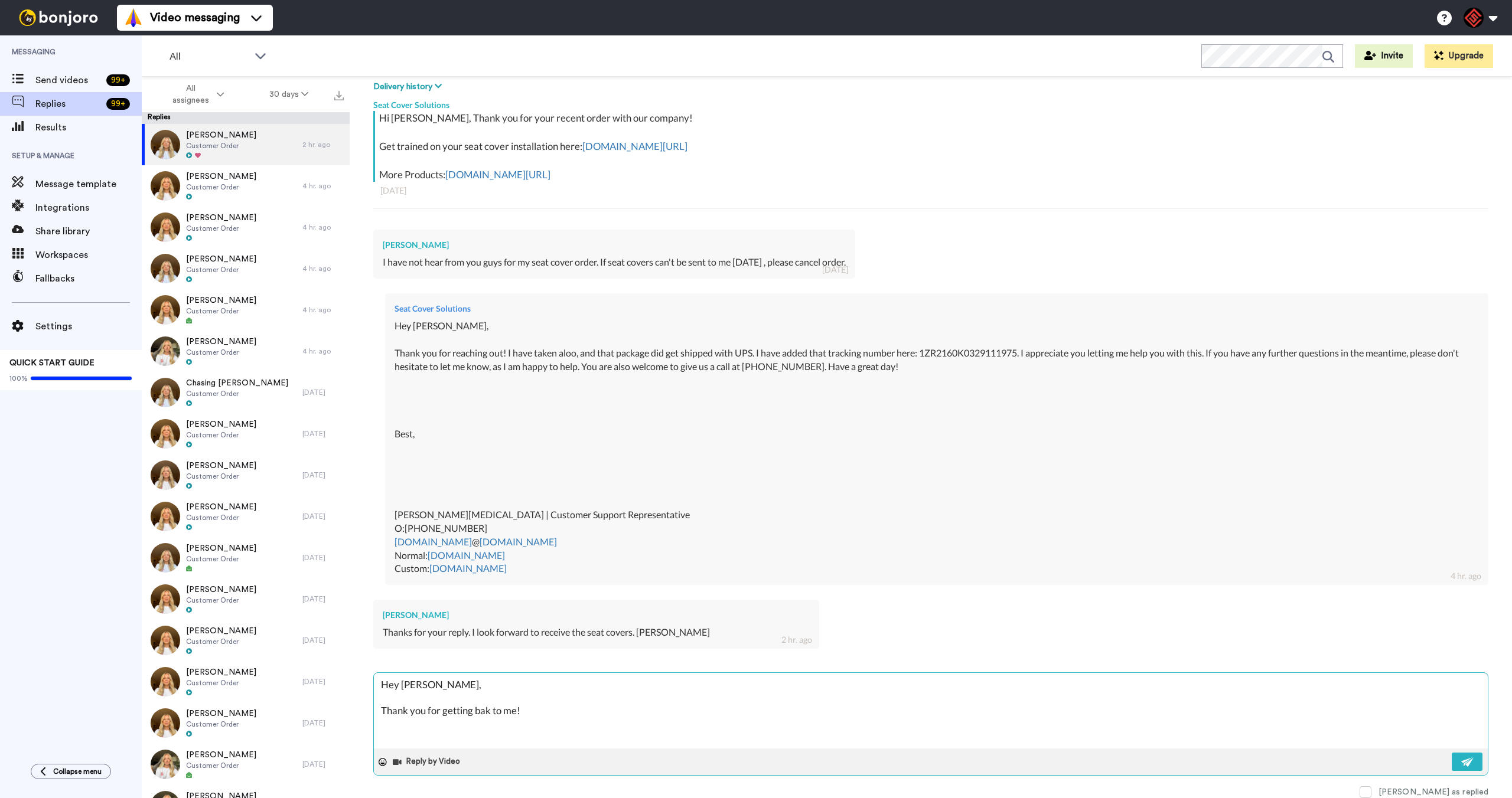
type textarea "x"
type textarea "Hey [PERSON_NAME], Thank you for getting bak to me! O"
type textarea "x"
type textarea "Hey [PERSON_NAME], Thank you for getting bak to me! Of"
type textarea "x"
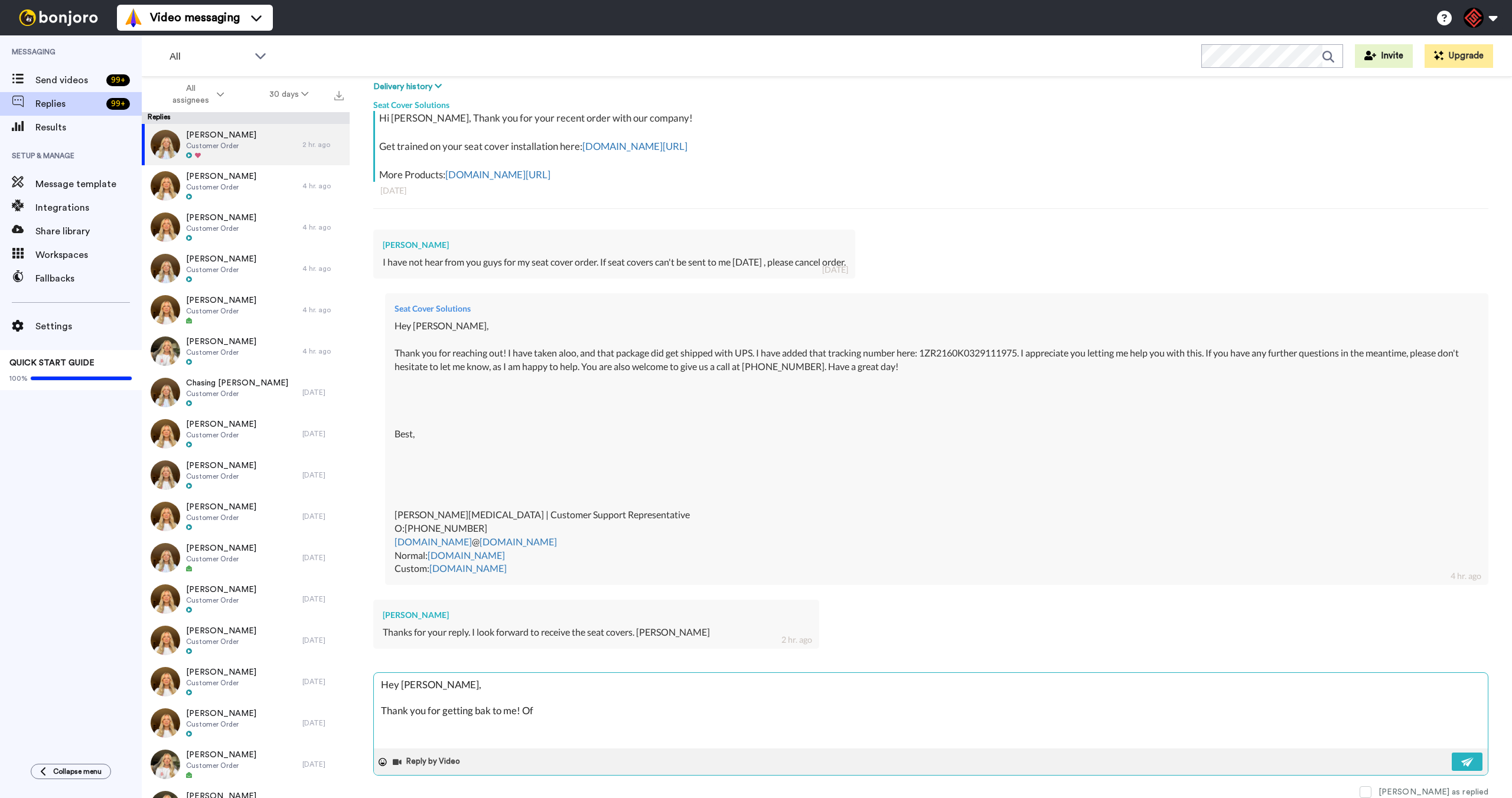
type textarea "Hey [PERSON_NAME], Thank you for getting bak to me! Of"
type textarea "x"
type textarea "Hey [PERSON_NAME], Thank you for getting bak to me! Of c"
type textarea "x"
type textarea "Hey [PERSON_NAME], Thank you for getting bak to me! Of co"
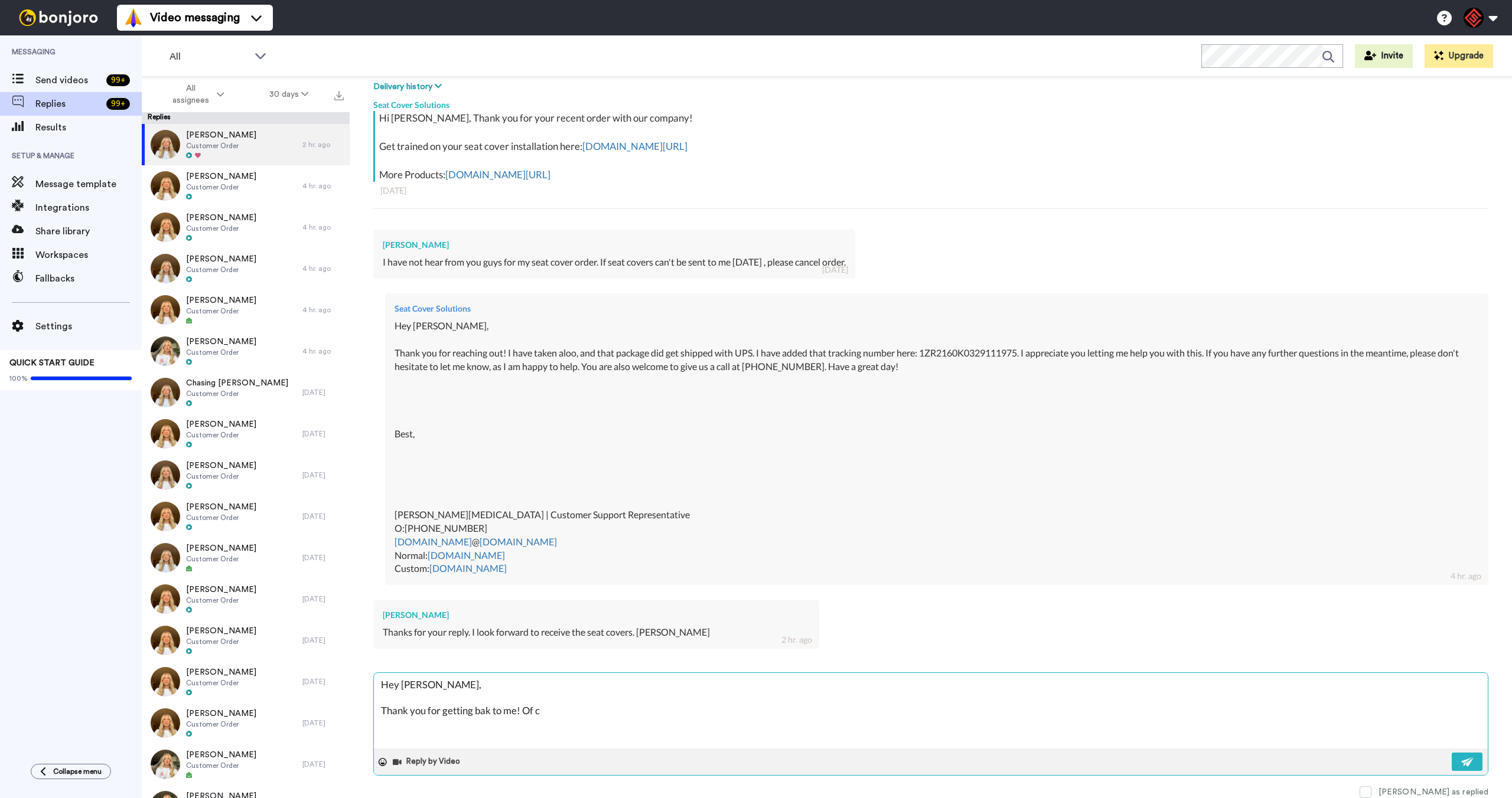
type textarea "x"
type textarea "Hey [PERSON_NAME], Thank you for getting bak to me! Of cou"
type textarea "x"
type textarea "Hey [PERSON_NAME], Thank you for getting bak to me! Of cour"
type textarea "x"
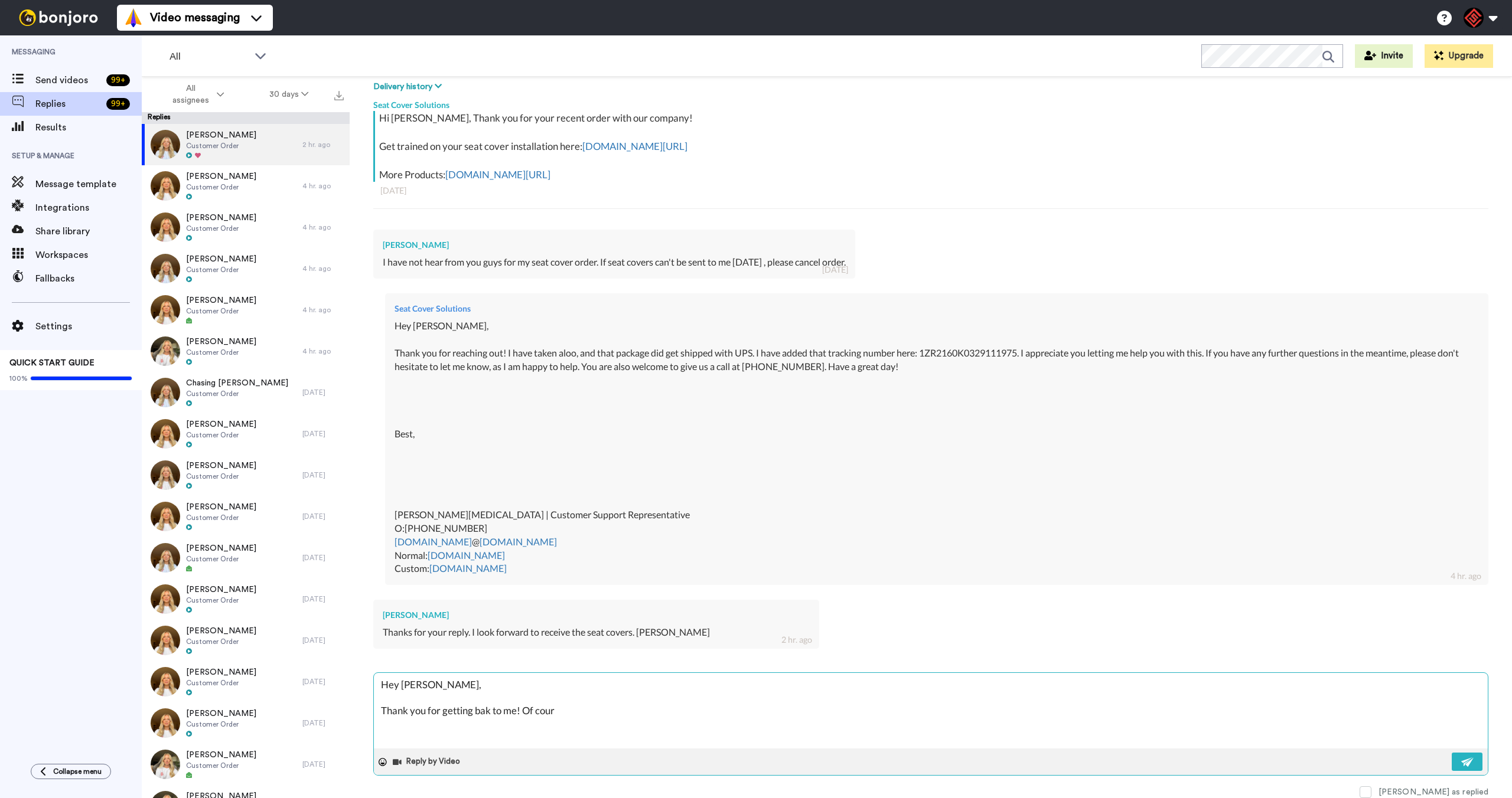
type textarea "Hey [PERSON_NAME], Thank you for getting bak to me! Of cours"
type textarea "x"
type textarea "Hey [PERSON_NAME], Thank you for getting bak to me! Of cours"
type textarea "x"
type textarea "Hey [PERSON_NAME], Thank you for getting bak to me! Of cours I"
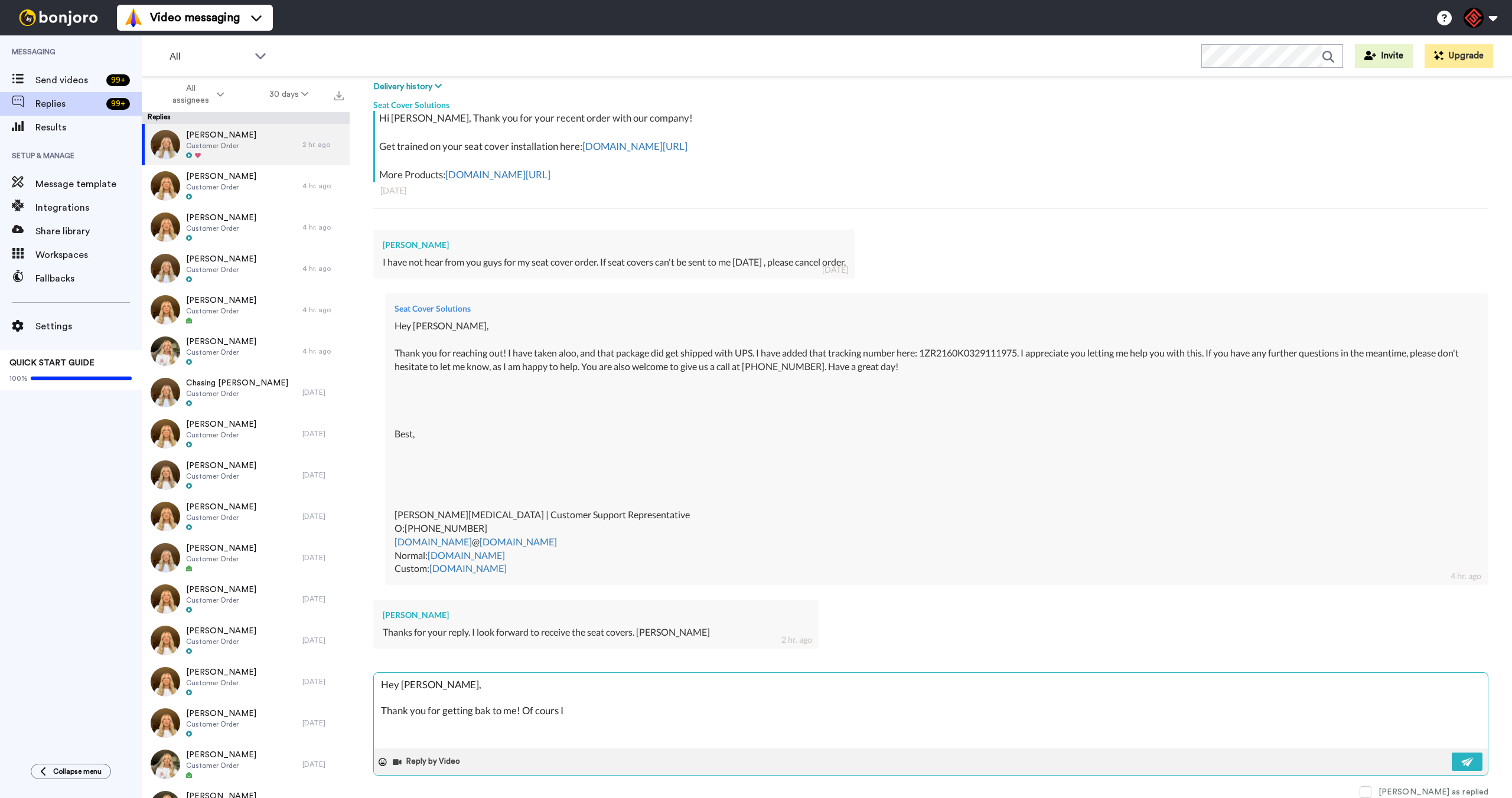
type textarea "x"
type textarea "Hey [PERSON_NAME], Thank you for getting bak to me! Of cours"
type textarea "x"
type textarea "Hey [PERSON_NAME], Thank you for getting bak to me! Of cours a"
type textarea "x"
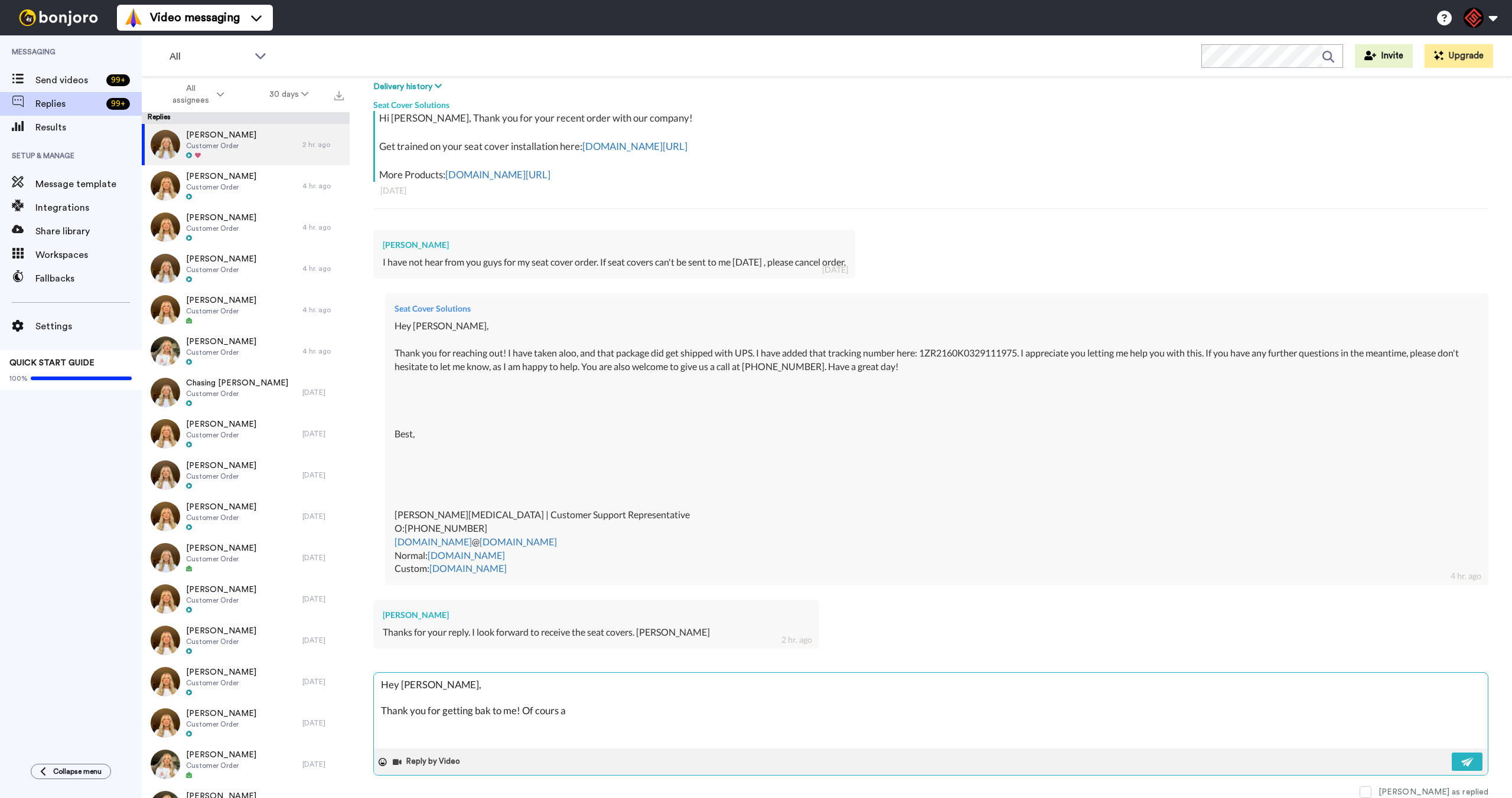
type textarea "Hey [PERSON_NAME], Thank you for getting bak to me! Of cours am"
type textarea "x"
type textarea "Hey [PERSON_NAME], Thank you for getting bak to me! Of cours am"
type textarea "x"
type textarea "Hey [PERSON_NAME], Thank you for getting bak to me! Of cours am"
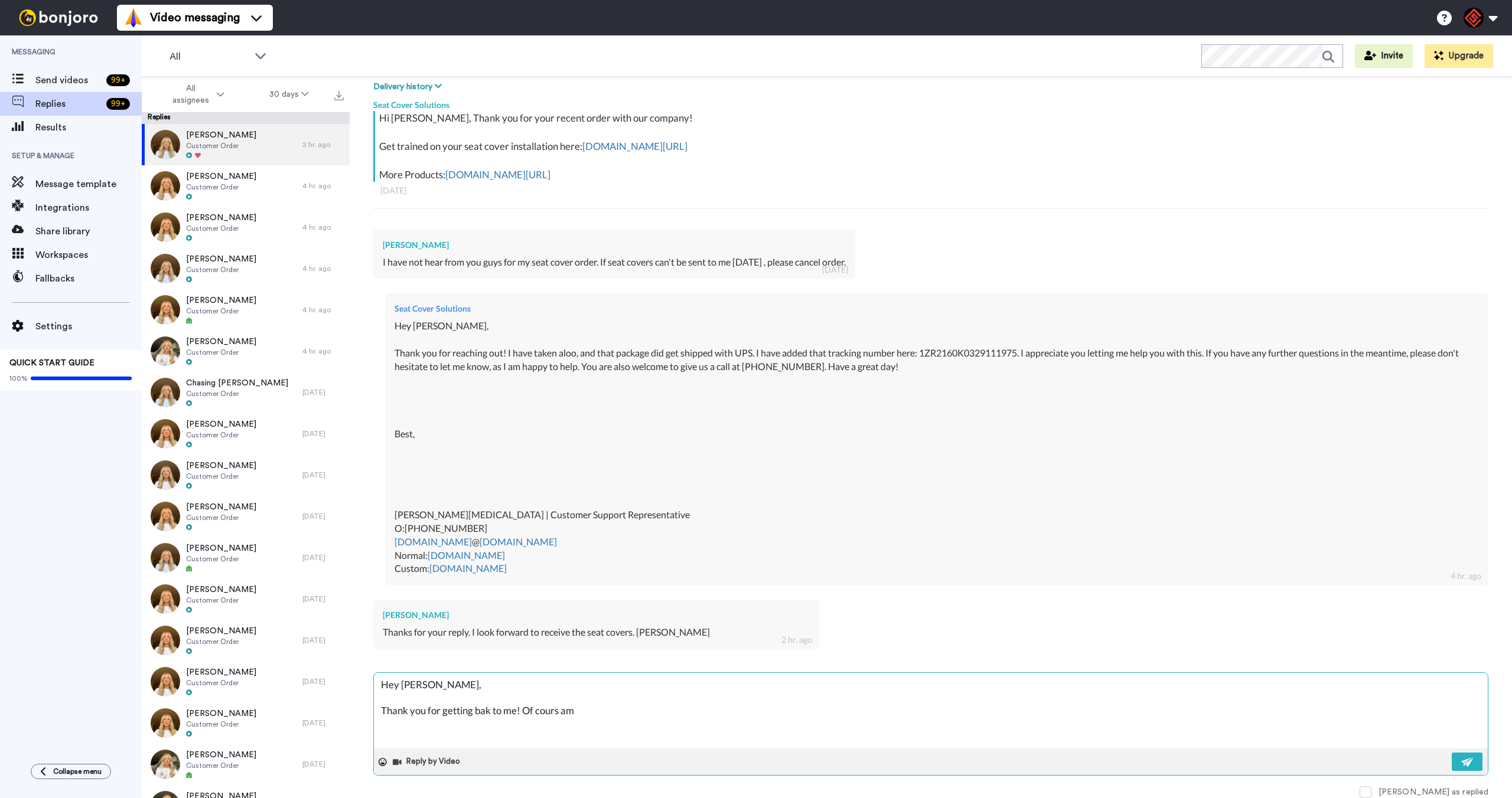
type textarea "x"
type textarea "Hey [PERSON_NAME], Thank you for getting bak to me! Of cours amg"
type textarea "x"
type textarea "Hey [PERSON_NAME], Thank you for getting bak to me! Of cours amgo"
type textarea "x"
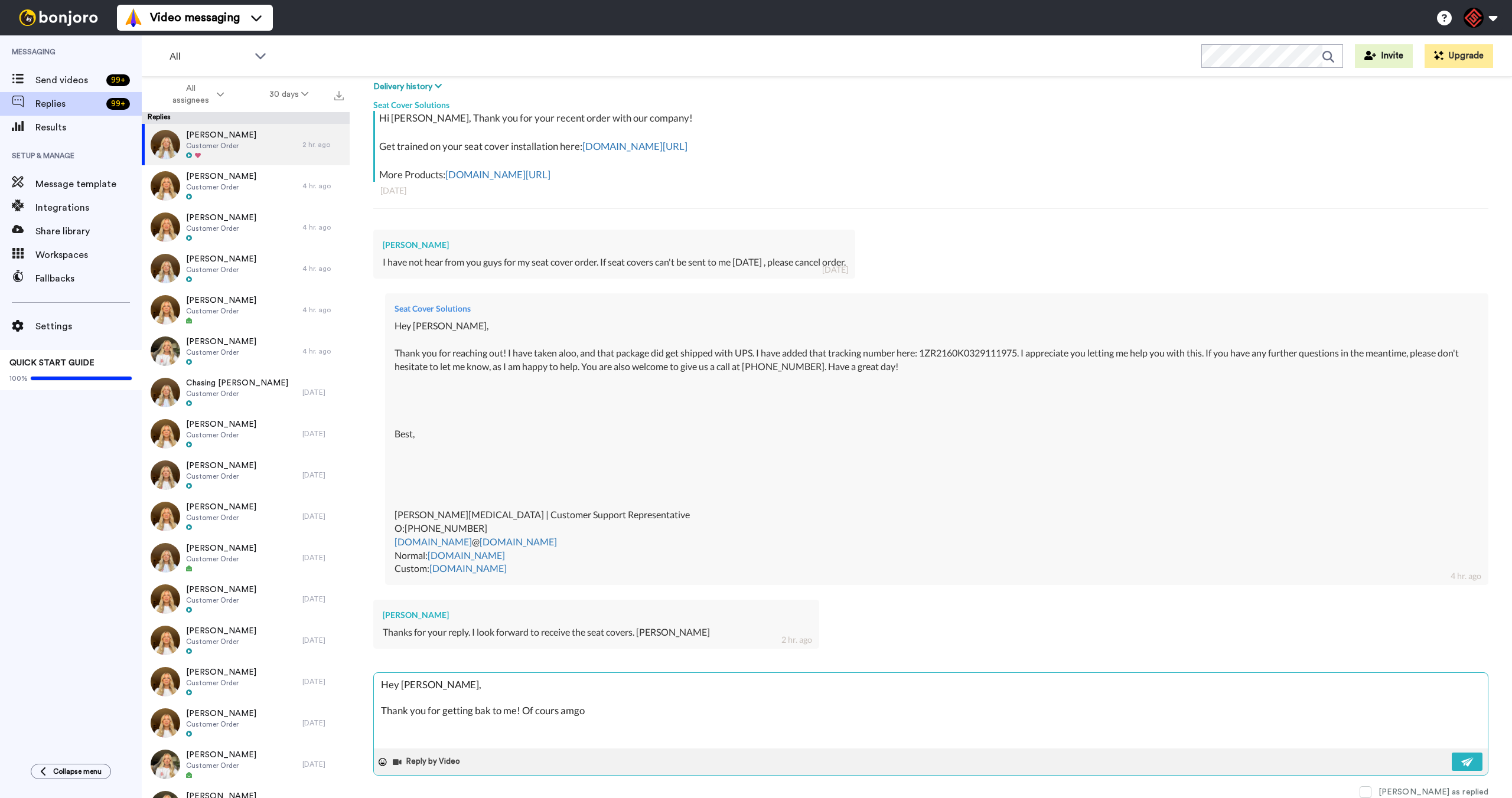
type textarea "Hey [PERSON_NAME], Thank you for getting bak to me! Of cours amgon"
type textarea "x"
type textarea "Hey [PERSON_NAME], Thank you for getting bak to me! Of cours amgonn"
type textarea "x"
type textarea "Hey [PERSON_NAME], Thank you for getting bak to me! Of cours amgonna"
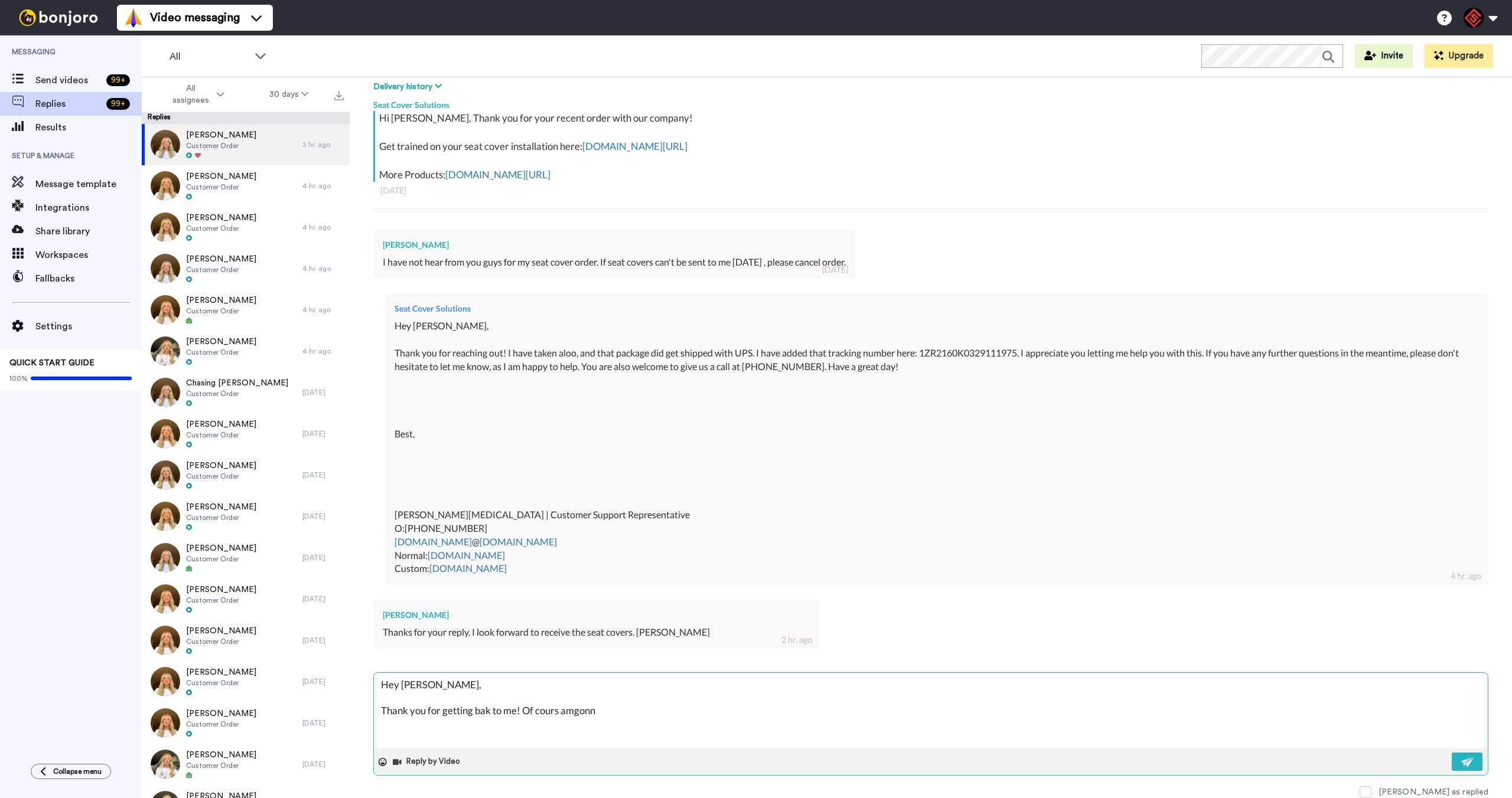
type textarea "x"
type textarea "Hey [PERSON_NAME], Thank you for getting bak to me! Of cours amgonn"
type textarea "x"
type textarea "Hey [PERSON_NAME], Thank you for getting bak to me! Of cours amgon"
type textarea "x"
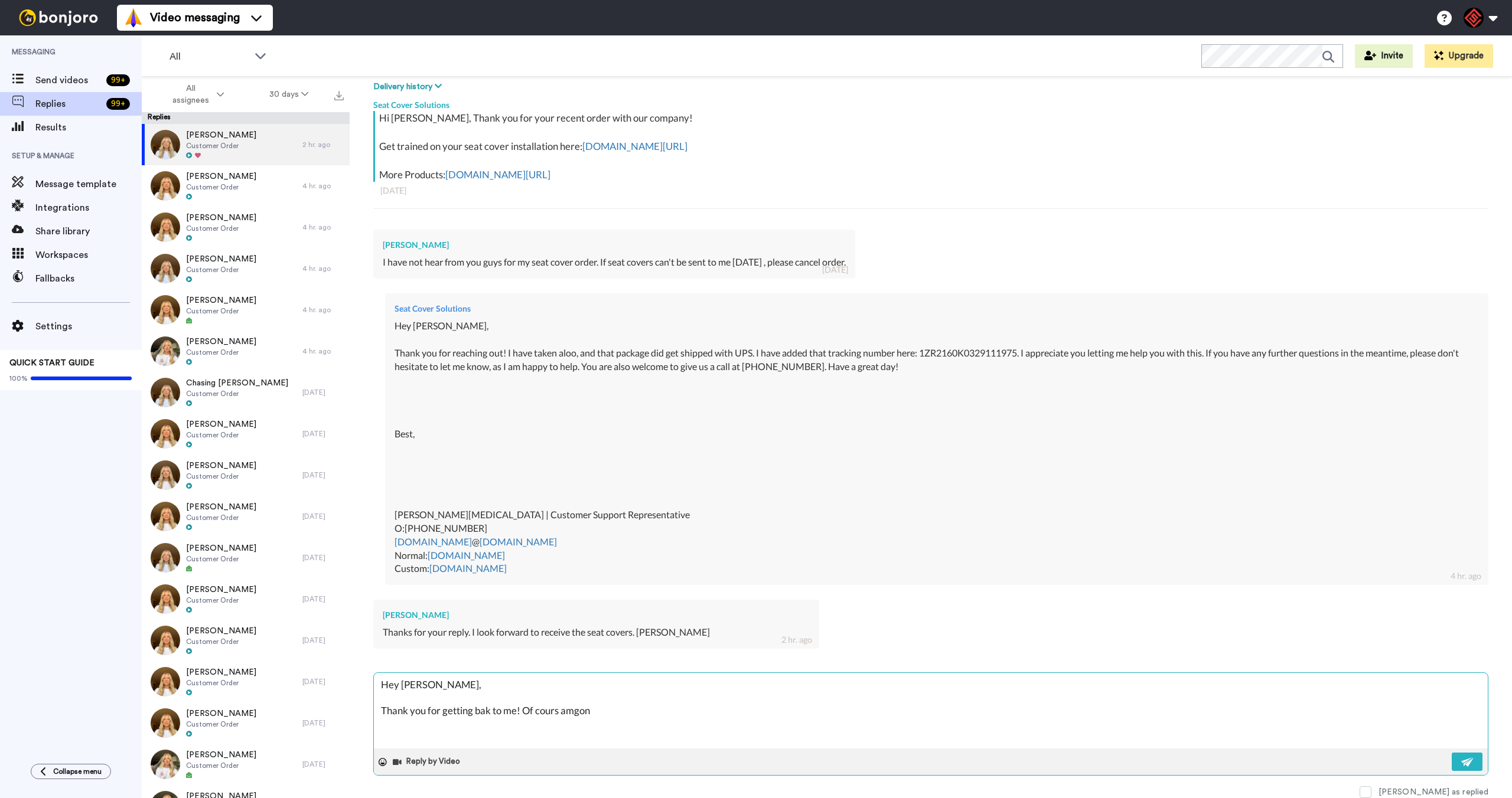
type textarea "Hey [PERSON_NAME], Thank you for getting bak to me! Of cours amgo"
type textarea "x"
type textarea "Hey [PERSON_NAME], Thank you for getting bak to me! Of cours amg"
type textarea "x"
type textarea "Hey [PERSON_NAME], Thank you for getting bak to me! Of cours amge"
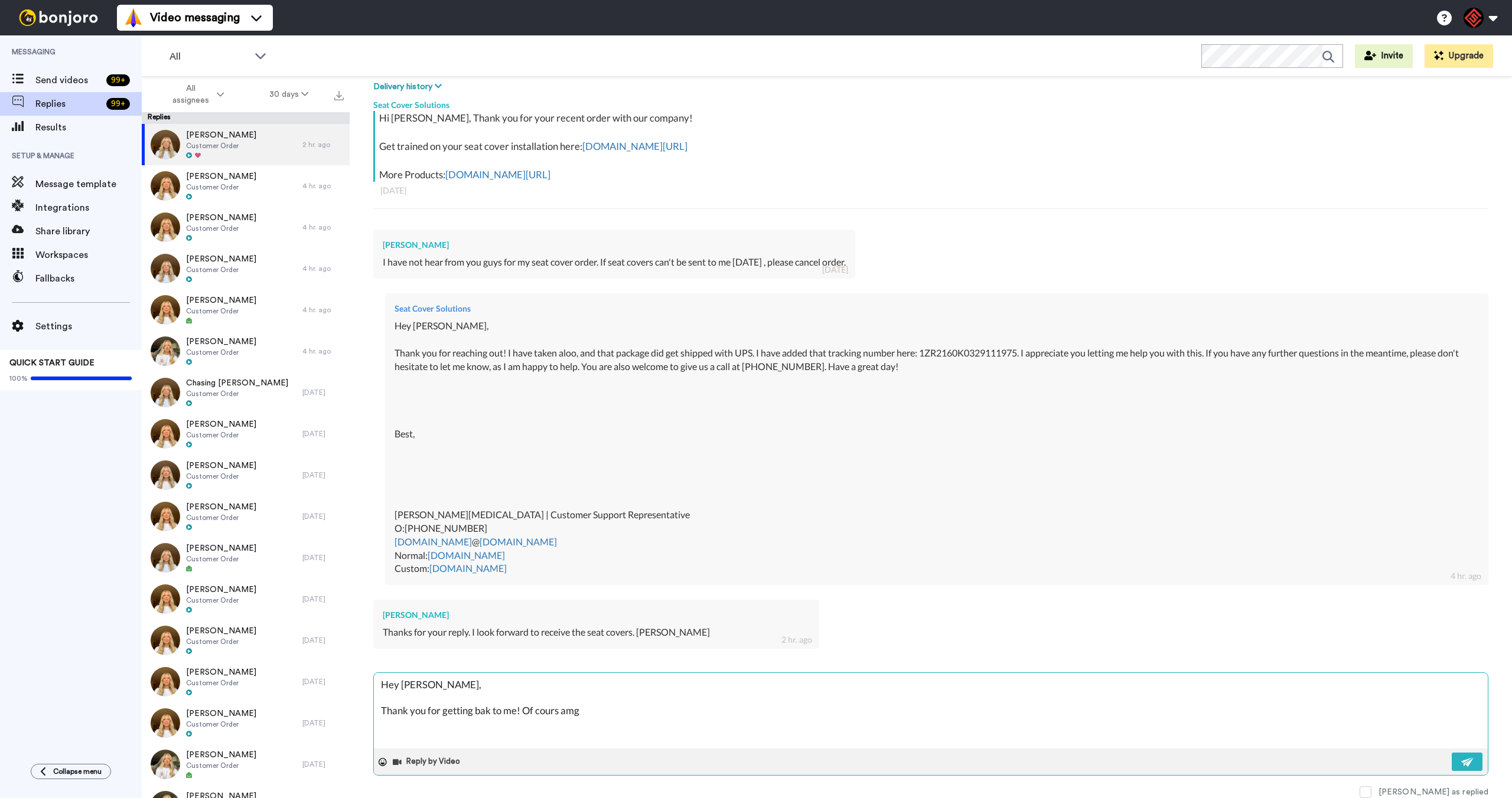
type textarea "x"
type textarea "Hey [PERSON_NAME], Thank you for getting bak to me! Of cours amgea"
type textarea "x"
type textarea "Hey [PERSON_NAME], Thank you for getting bak to me! Of cours amgeat"
type textarea "x"
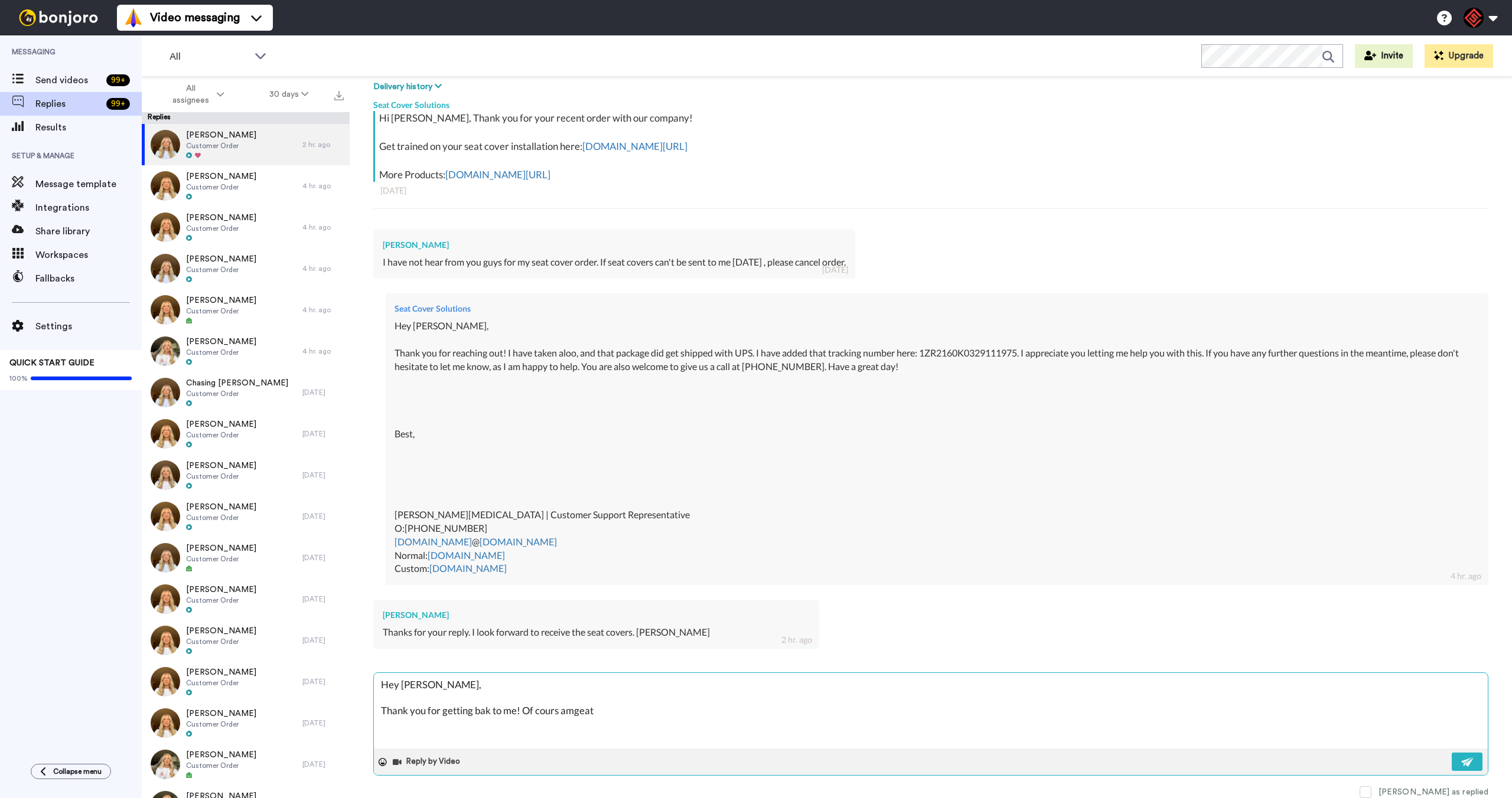
type textarea "Hey [PERSON_NAME], Thank you for getting bak to me! Of cours amgea"
type textarea "x"
type textarea "Hey [PERSON_NAME], Thank you for getting bak to me! Of cours amgea"
type textarea "x"
type textarea "Hey [PERSON_NAME], Thank you for getting bak to me! Of cours amgea f"
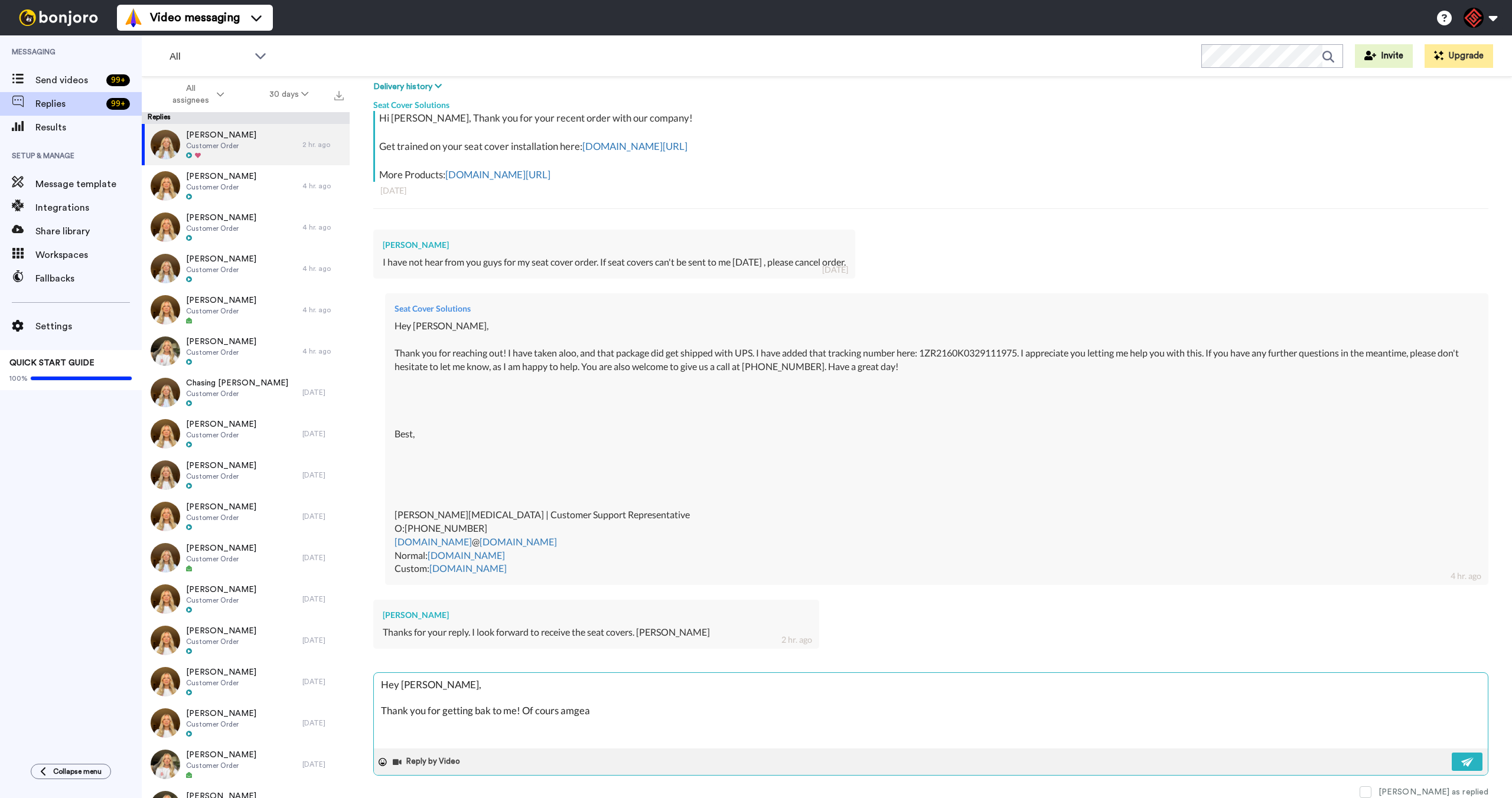
type textarea "x"
type textarea "Hey [PERSON_NAME], Thank you for getting bak to me! Of cours amgea"
type textarea "x"
type textarea "Hey [PERSON_NAME], Thank you for getting bak to me! Of cours amgea r"
type textarea "x"
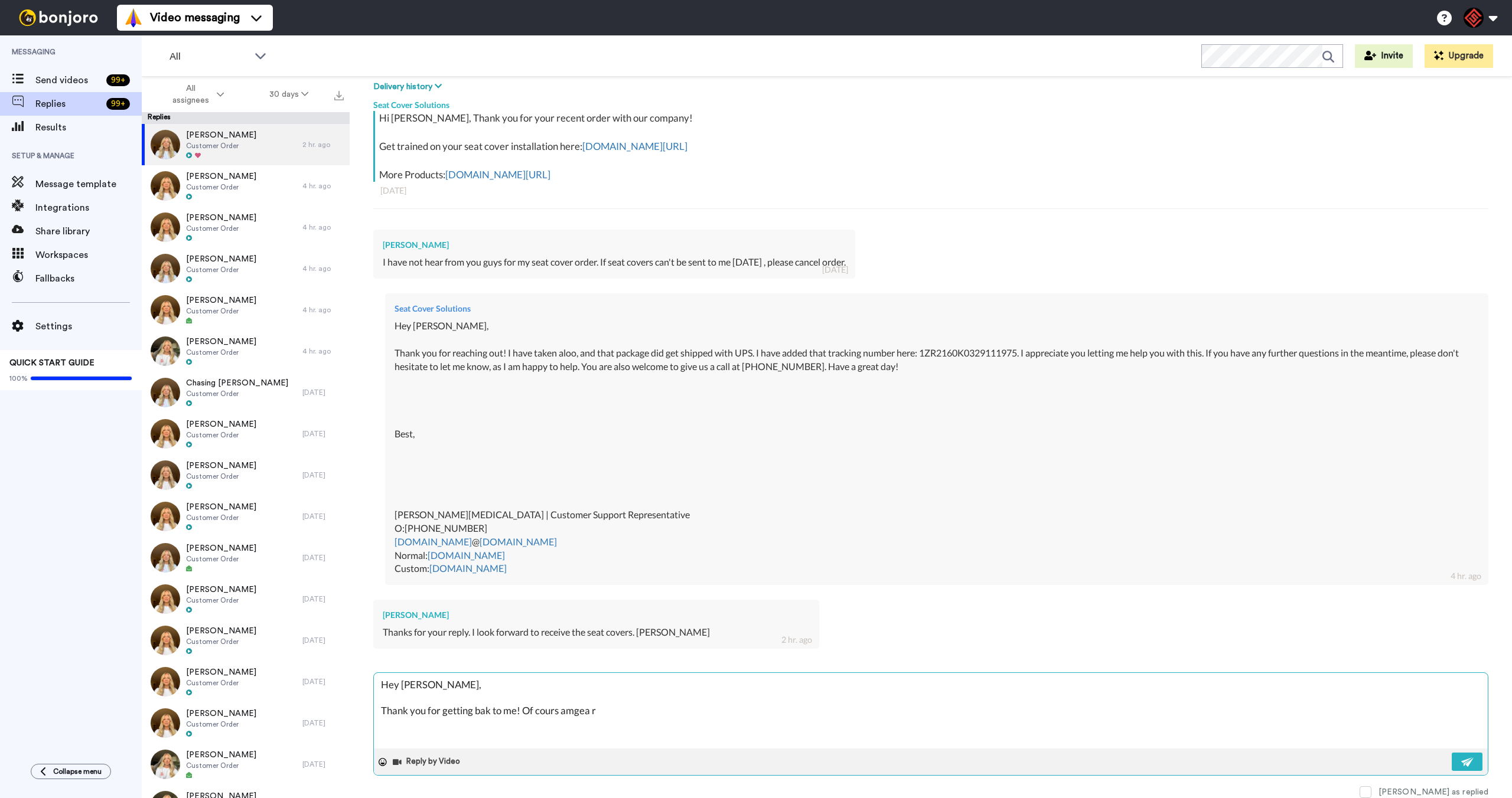
type textarea "Hey [PERSON_NAME], Thank you for getting bak to me! Of cours amgea"
type textarea "x"
type textarea "Hey [PERSON_NAME], Thank you for getting bak to me! Of cours amgea r"
type textarea "x"
type textarea "Hey [PERSON_NAME], Thank you for getting bak to me! Of cours amgea ri"
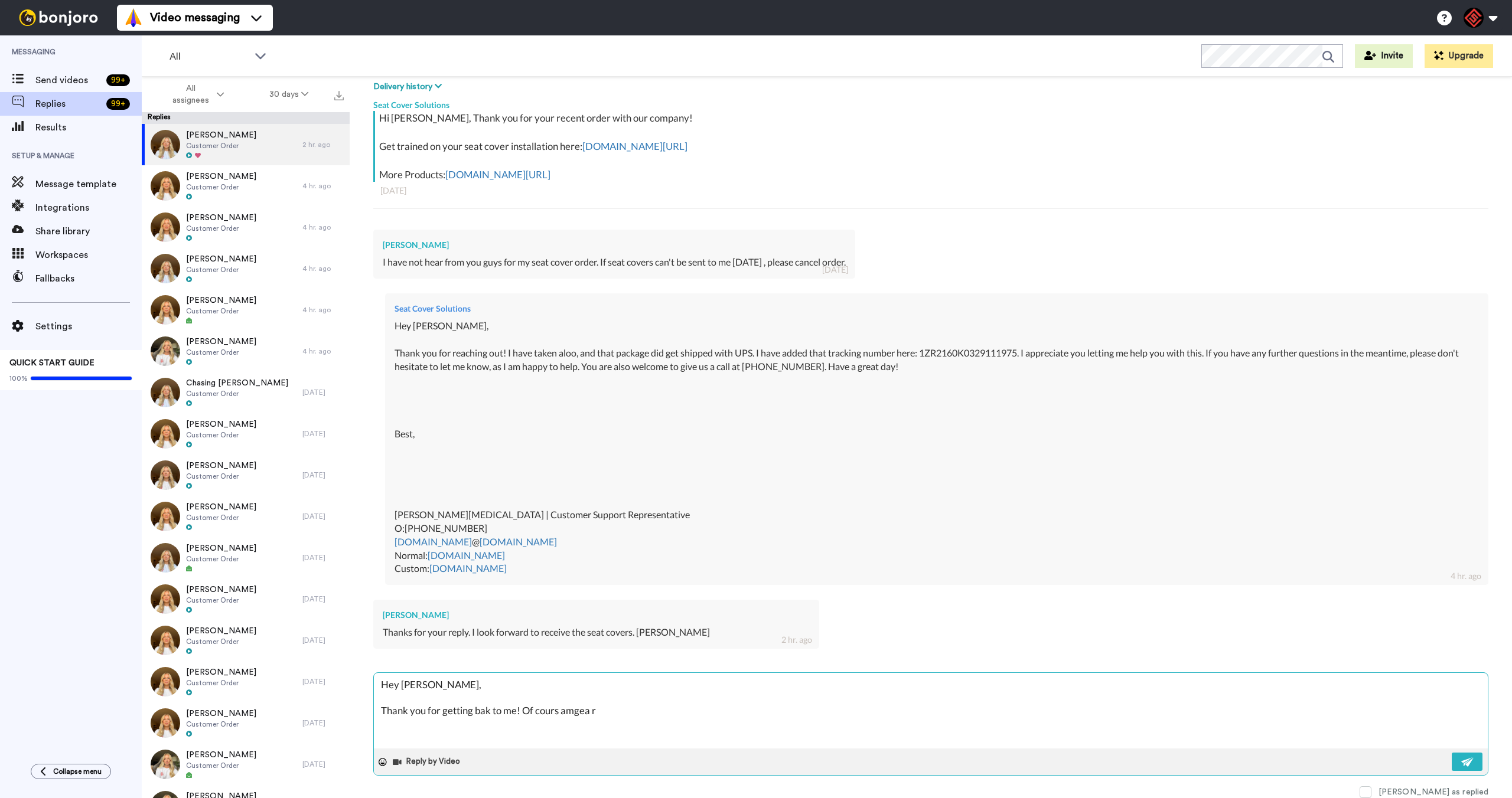
type textarea "x"
type textarea "Hey [PERSON_NAME], Thank you for getting bak to me! Of cours amgea r"
type textarea "x"
type textarea "Hey [PERSON_NAME], Thank you for getting bak to me! Of cours amgea re"
type textarea "x"
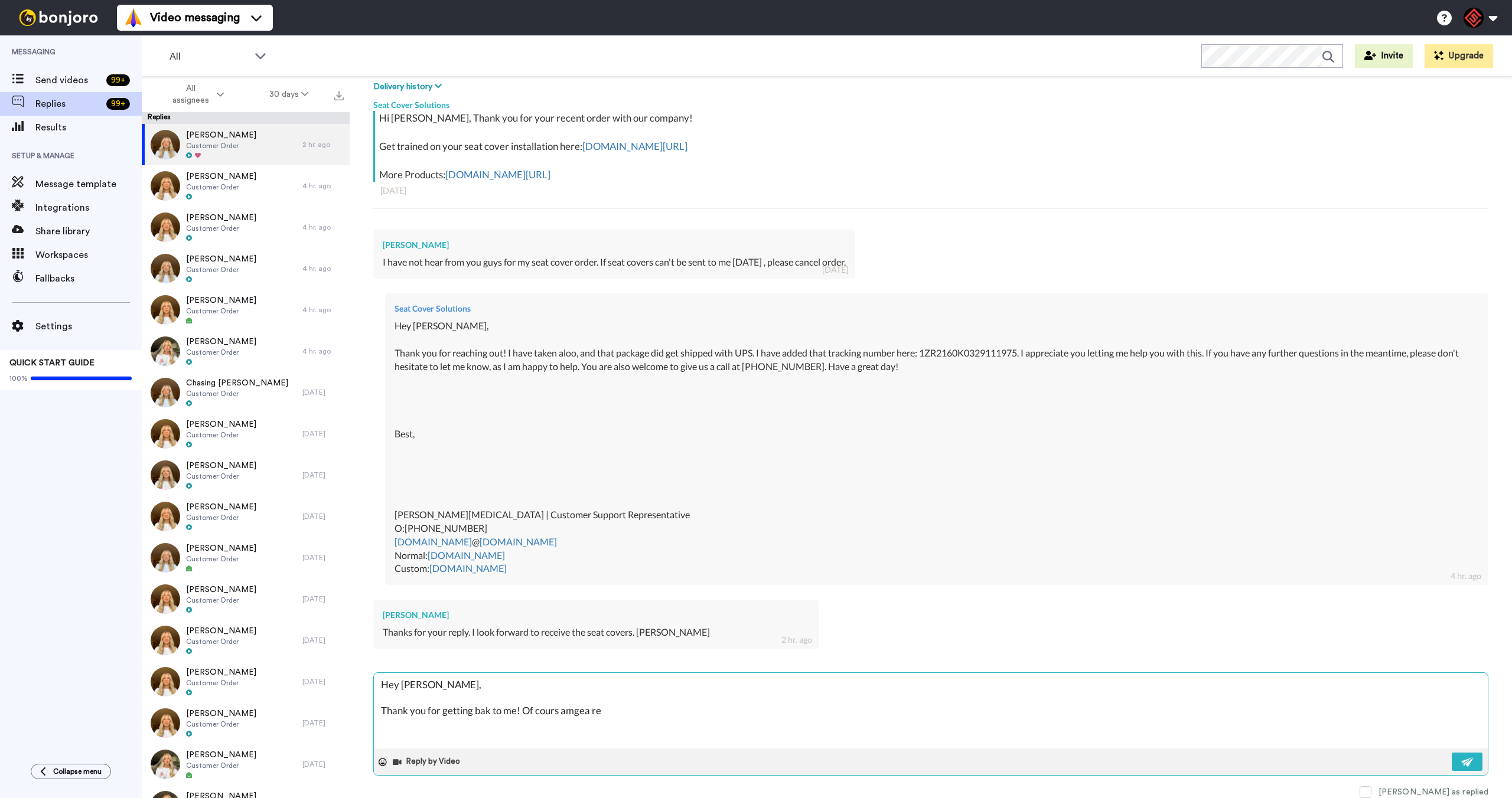
type textarea "Hey [PERSON_NAME], Thank you for getting bak to me! Of cours amgea r"
type textarea "x"
type textarea "Hey [PERSON_NAME], Thank you for getting bak to me! Of cours amgea re"
type textarea "x"
type textarea "Hey [PERSON_NAME], Thank you for getting bak to me! Of cours amgea red"
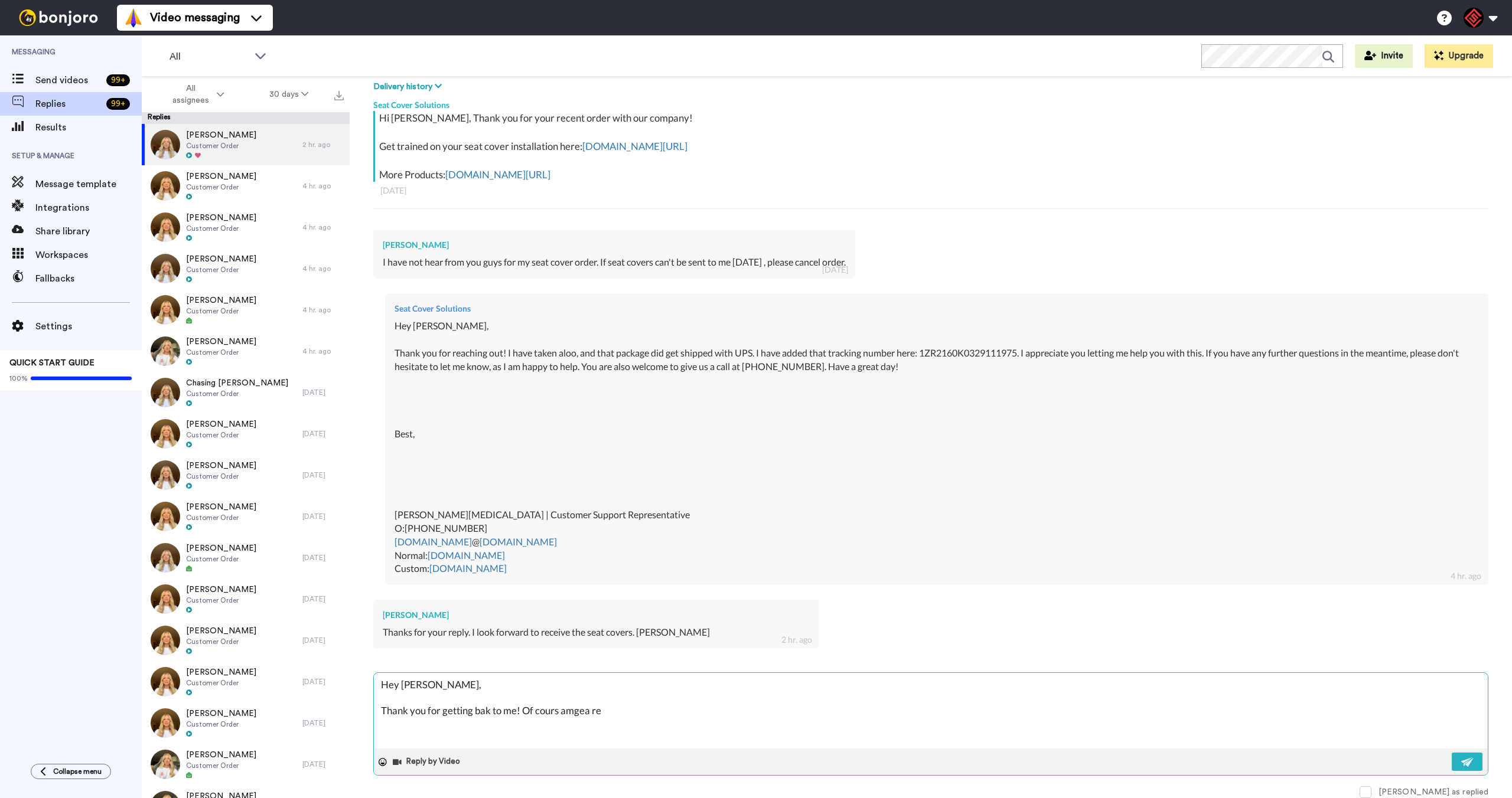
type textarea "x"
type textarea "Hey [PERSON_NAME], Thank you for getting bak to me! Of cours amgea red"
type textarea "x"
type textarea "Hey [PERSON_NAME], Thank you for getting bak to me! Of cours amgea red r"
type textarea "x"
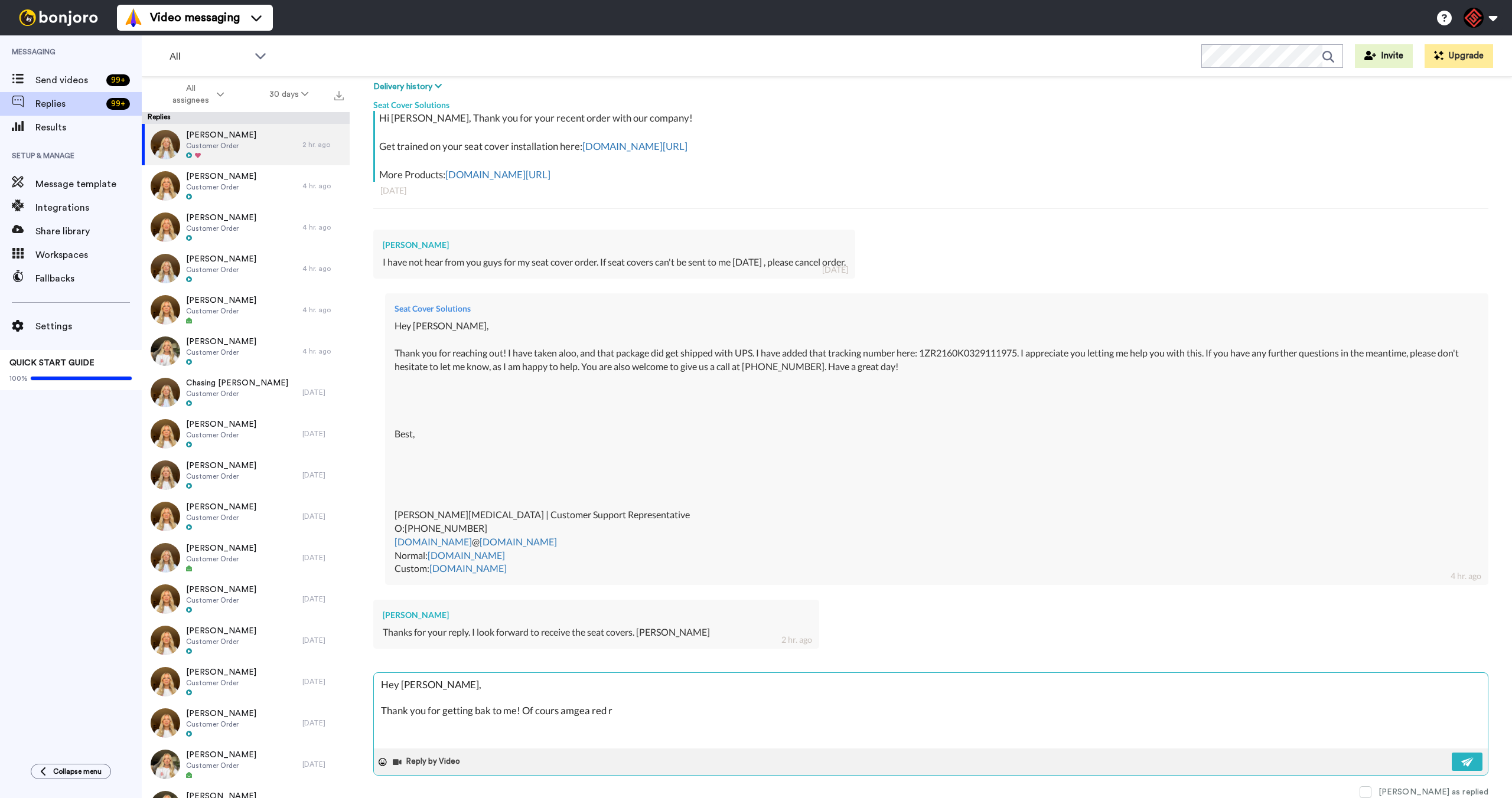
type textarea "Hey [PERSON_NAME], Thank you for getting bak to me! Of cours amgea red rc"
type textarea "x"
type textarea "Hey [PERSON_NAME], Thank you for getting bak to me! Of cours amgea red rce"
type textarea "x"
type textarea "Hey [PERSON_NAME], Thank you for getting bak to me! Of cours amgea red rc"
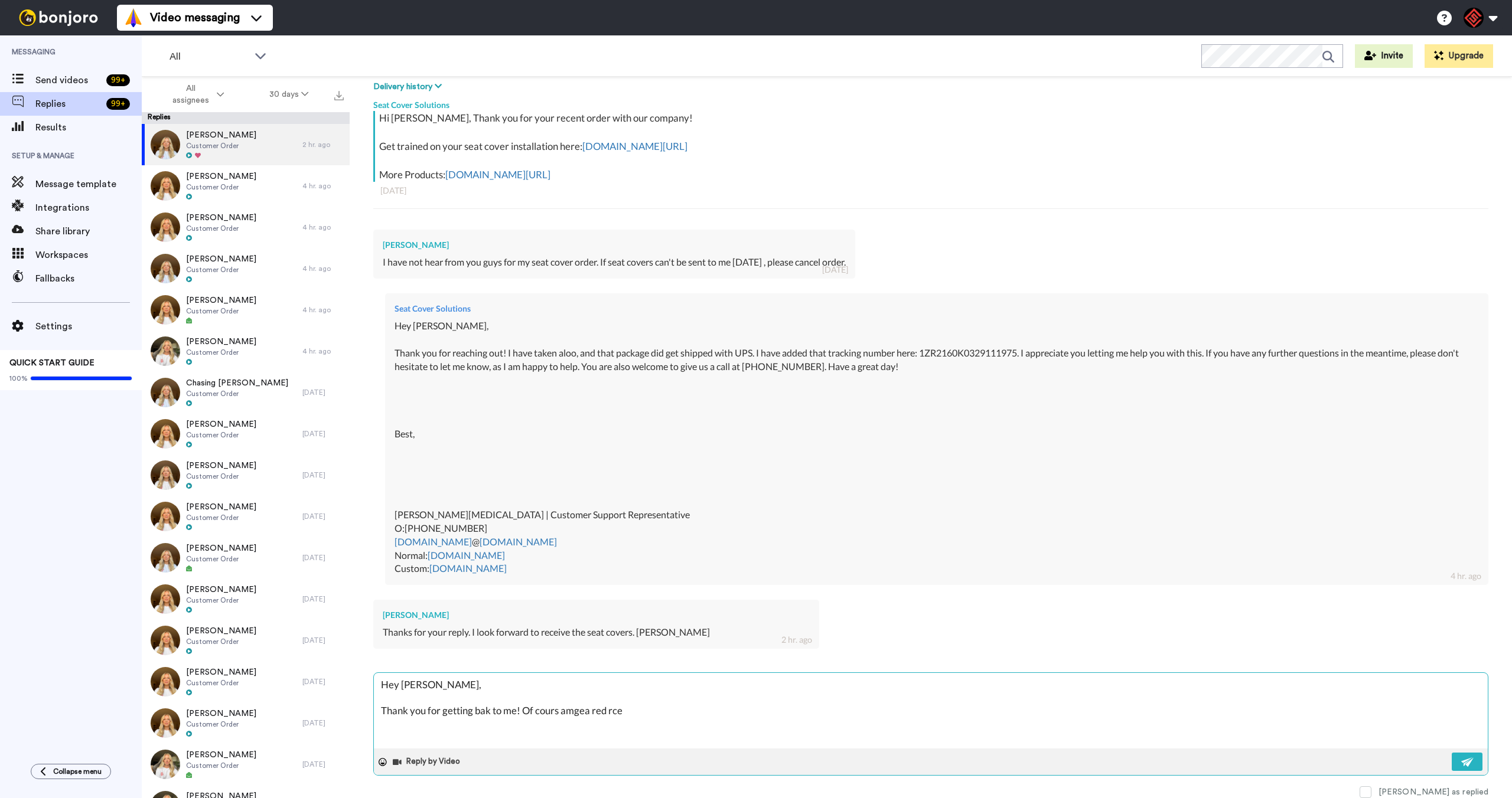
type textarea "x"
type textarea "Hey [PERSON_NAME], Thank you for getting bak to me! Of cours amgea red rci"
type textarea "x"
type textarea "Hey [PERSON_NAME], Thank you for getting bak to me! Of cours amgea red rcit"
type textarea "x"
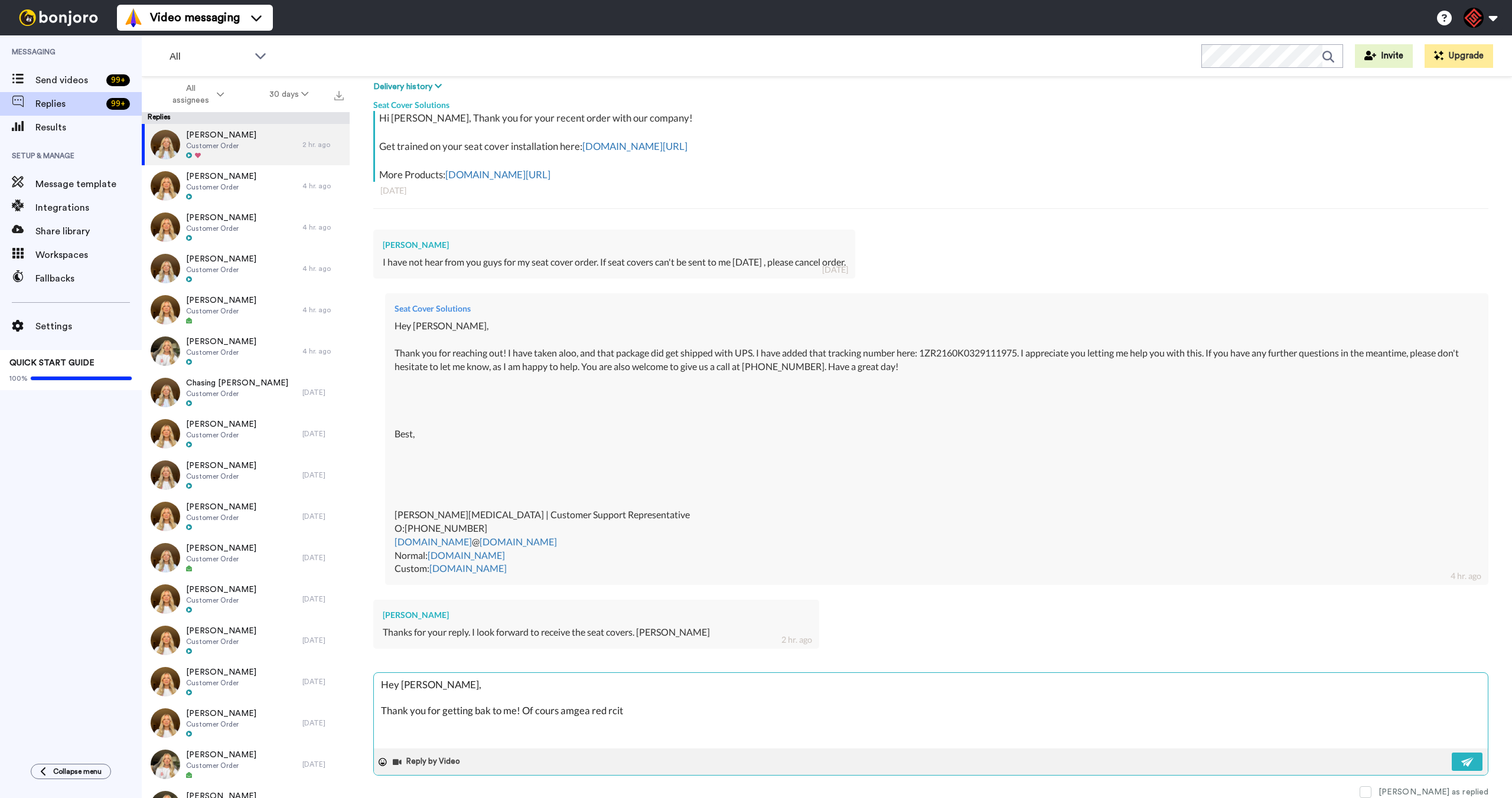
type textarea "Hey [PERSON_NAME], Thank you for getting bak to me! Of cours amgea red rcit"
type textarea "x"
type textarea "Hey [PERSON_NAME], Thank you for getting bak to me! Of cours amgea red rcit g"
type textarea "x"
type textarea "Hey [PERSON_NAME], Thank you for getting bak to me! Of cours amgea red rcit go"
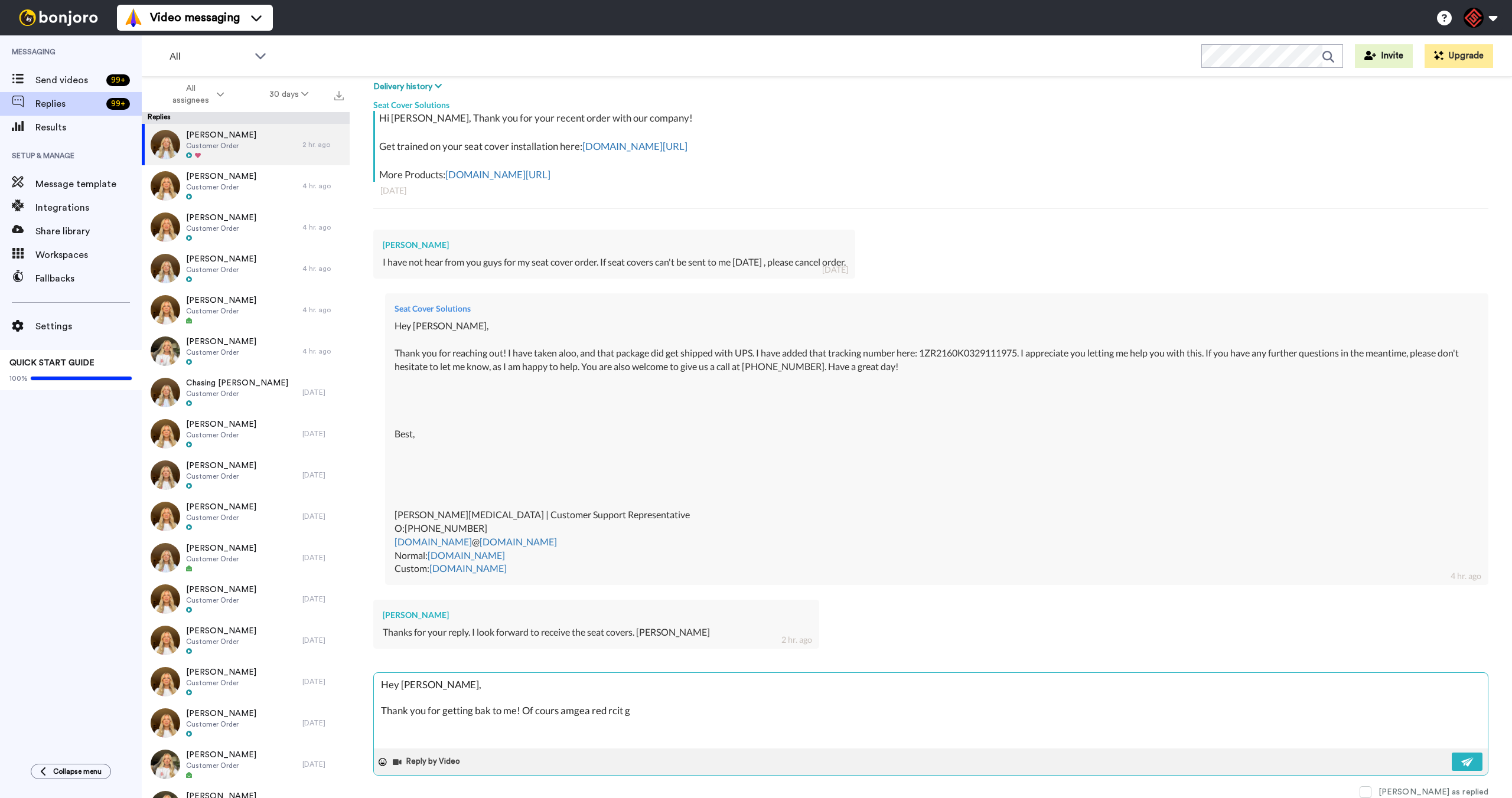
type textarea "x"
type textarea "Hey [PERSON_NAME], Thank you for getting bak to me! Of cours amgea red rcit gog"
type textarea "x"
type textarea "Hey [PERSON_NAME], Thank you for getting bak to me! Of cours amgea red rcit gogn"
drag, startPoint x: 692, startPoint y: 716, endPoint x: 557, endPoint y: 714, distance: 135.0
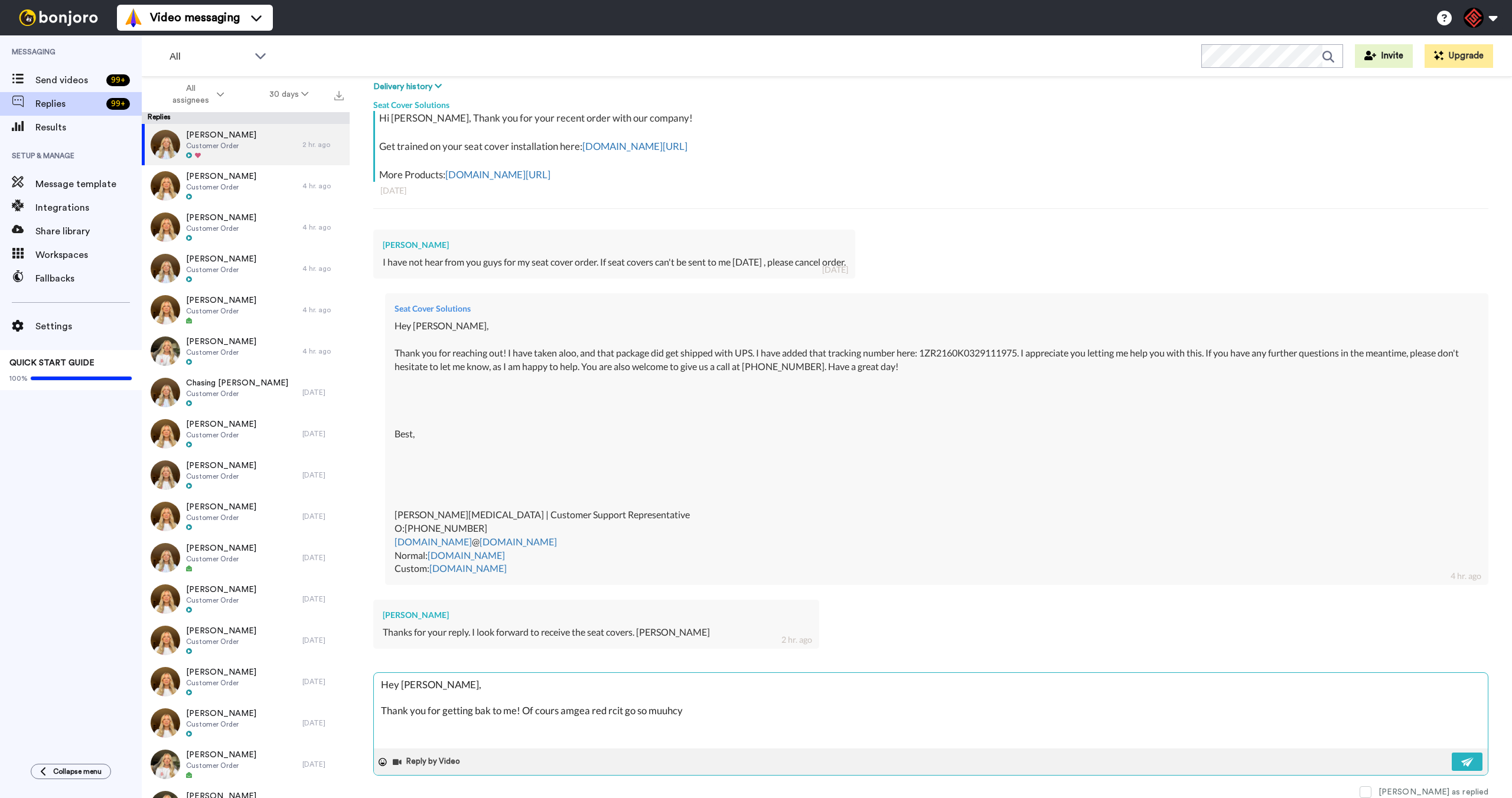
click at [557, 714] on textarea "Hey [PERSON_NAME], Thank you for getting bak to me! Of cours amgea red rcit go …" at bounding box center [930, 711] width 1114 height 75
drag, startPoint x: 557, startPoint y: 713, endPoint x: 806, endPoint y: 726, distance: 249.3
click at [806, 726] on textarea "Hey [PERSON_NAME], Thank you for getting bak to me! Of cours amgea red rcit go …" at bounding box center [930, 711] width 1114 height 75
drag, startPoint x: 944, startPoint y: 714, endPoint x: 383, endPoint y: 686, distance: 561.7
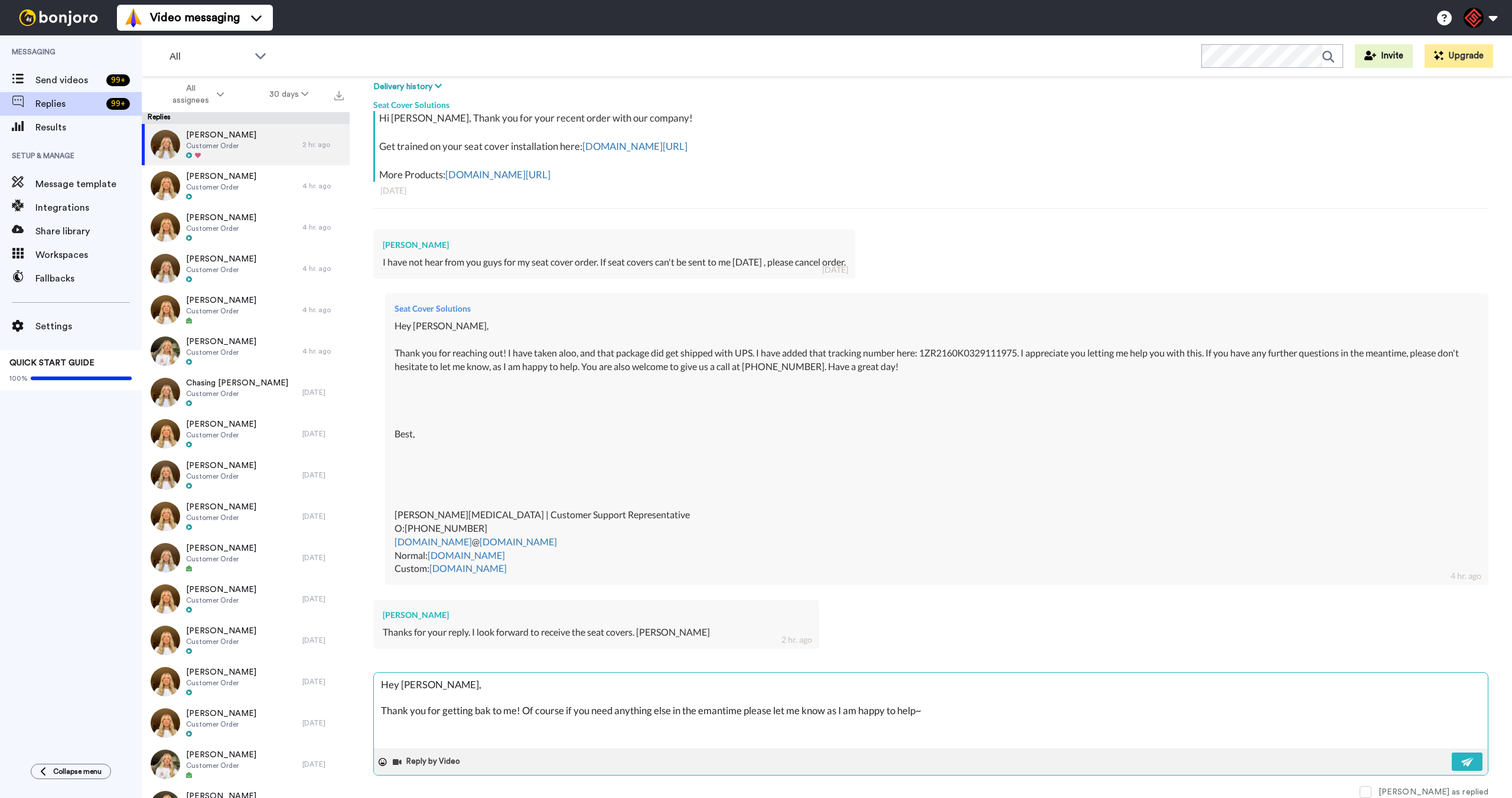
click at [383, 686] on textarea "Hey [PERSON_NAME], Thank you for getting bak to me! Of course if you need anyth…" at bounding box center [930, 711] width 1114 height 75
click at [420, 321] on div "Hey [PERSON_NAME], Thank you for reaching out! I have taken aloo, and that pack…" at bounding box center [936, 447] width 1084 height 256
click at [402, 243] on div "[PERSON_NAME]" at bounding box center [614, 245] width 463 height 11
click at [401, 244] on div "[PERSON_NAME]" at bounding box center [614, 245] width 463 height 11
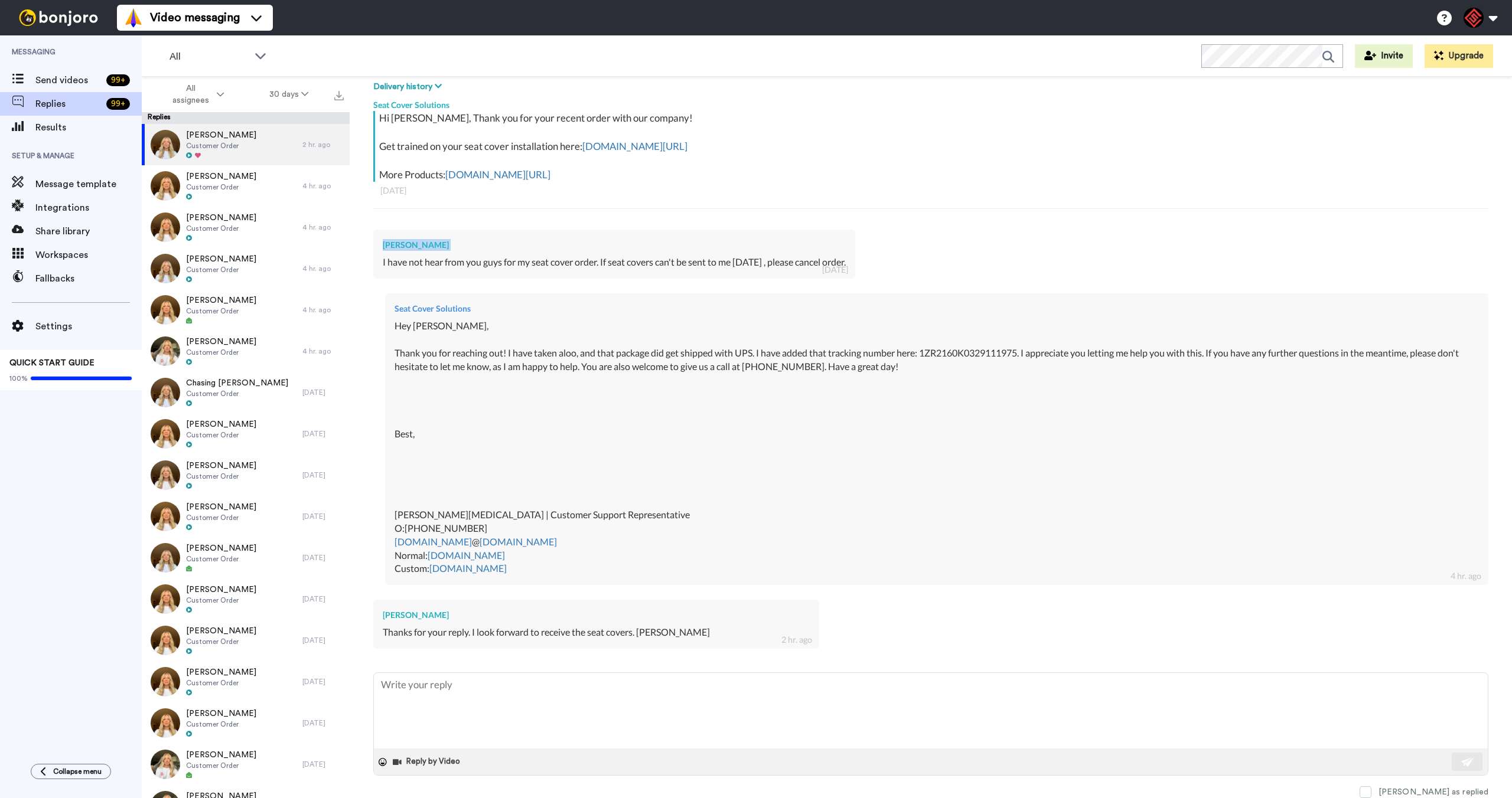
copy div "[PERSON_NAME]"
